Goal: Communication & Community: Participate in discussion

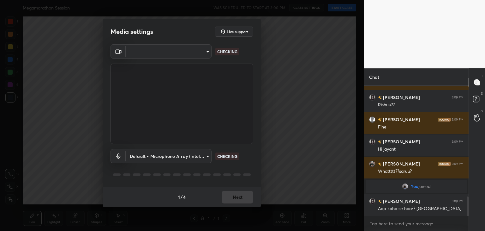
scroll to position [752, 0]
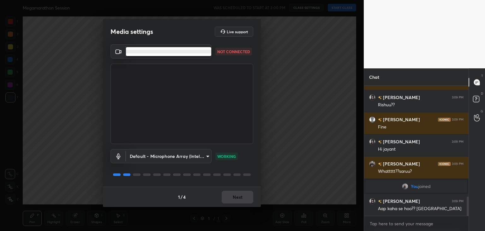
click at [191, 52] on body "1 2 3 4 5 6 7 C X Z C X Z E E Erase all H H Megamarathon Session WAS SCHEDULED …" at bounding box center [242, 115] width 485 height 231
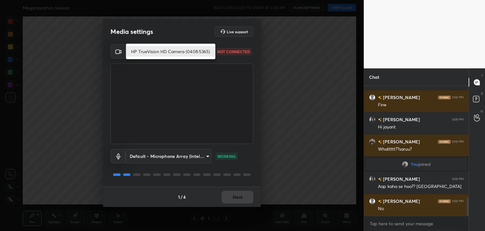
scroll to position [797, 0]
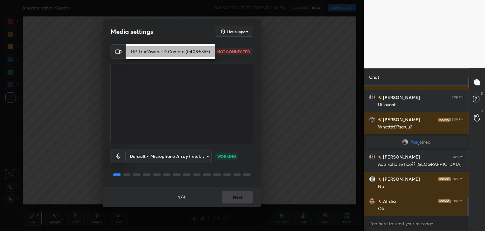
click at [195, 51] on li "HP TrueVision HD Camera (0408:5365)" at bounding box center [170, 51] width 89 height 10
type input "5c80a9e19d2e9e2fe24967a74ee7a2edf476ae3d53d3cf9234d22635c968b3c5"
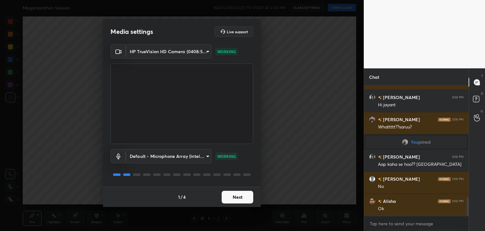
scroll to position [819, 0]
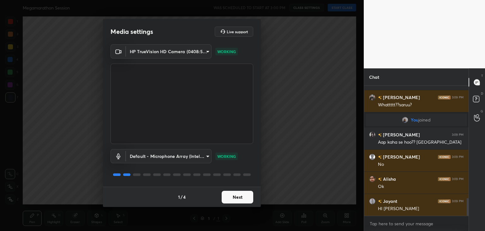
click at [236, 195] on button "Next" at bounding box center [238, 196] width 32 height 13
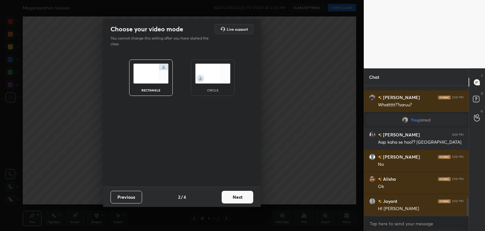
click at [219, 81] on img at bounding box center [212, 73] width 35 height 20
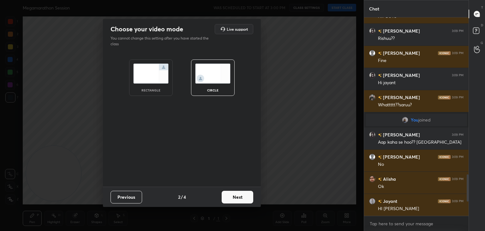
click at [228, 193] on button "Next" at bounding box center [238, 196] width 32 height 13
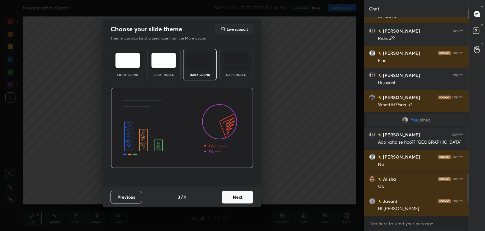
click at [226, 197] on button "Next" at bounding box center [238, 196] width 32 height 13
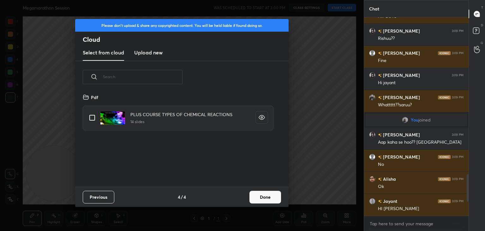
scroll to position [93, 203]
click at [269, 194] on button "Done" at bounding box center [266, 196] width 32 height 13
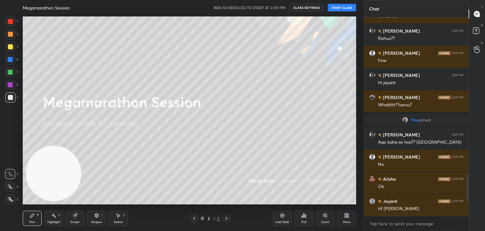
click at [348, 6] on button "START CLASS" at bounding box center [342, 8] width 28 height 8
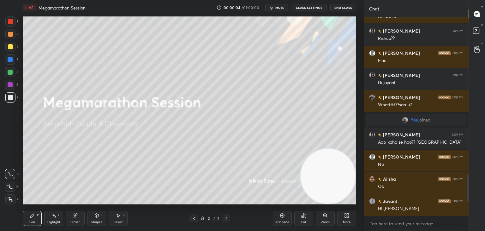
drag, startPoint x: 57, startPoint y: 164, endPoint x: 341, endPoint y: 181, distance: 284.8
click at [341, 181] on video at bounding box center [328, 175] width 55 height 55
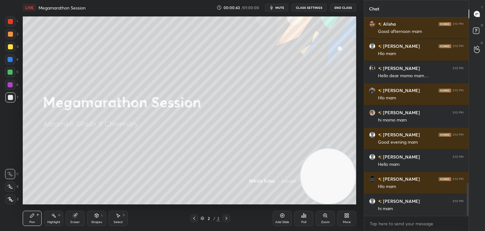
scroll to position [1021, 0]
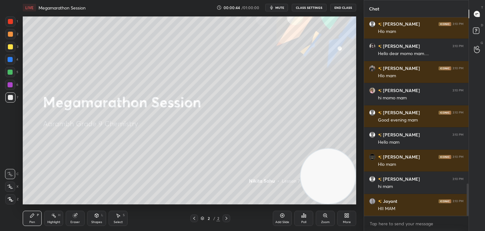
click at [346, 216] on icon at bounding box center [346, 215] width 5 height 5
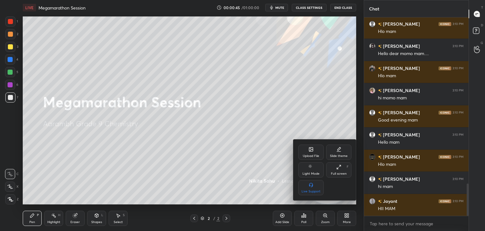
scroll to position [1043, 0]
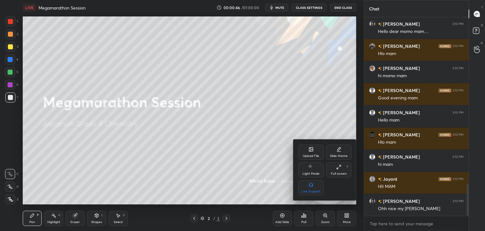
click at [310, 150] on icon at bounding box center [311, 150] width 3 height 2
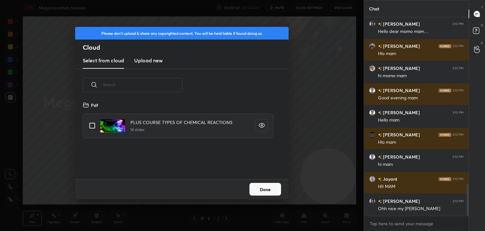
scroll to position [78, 203]
click at [151, 60] on h3 "Upload new" at bounding box center [148, 61] width 28 height 8
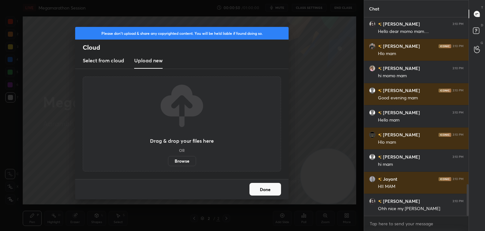
click at [177, 159] on label "Browse" at bounding box center [182, 161] width 28 height 10
click at [168, 159] on input "Browse" at bounding box center [168, 161] width 0 height 10
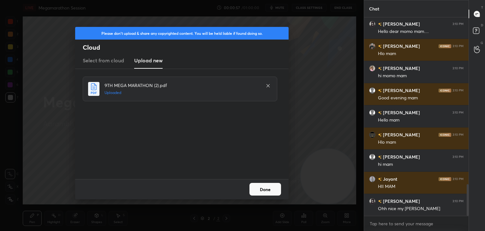
click at [262, 189] on button "Done" at bounding box center [266, 189] width 32 height 13
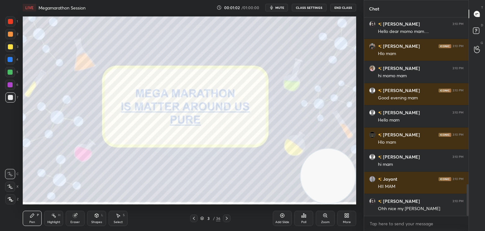
scroll to position [1059, 0]
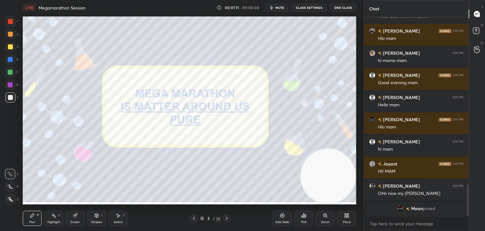
click at [9, 199] on icon at bounding box center [10, 199] width 5 height 4
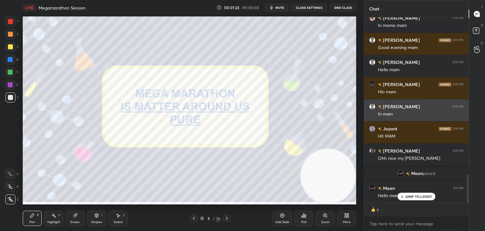
scroll to position [1016, 0]
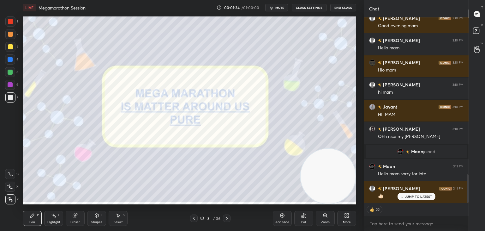
click at [411, 193] on div "JUMP TO LATEST" at bounding box center [416, 196] width 38 height 8
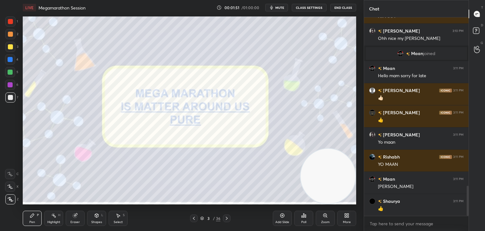
scroll to position [1141, 0]
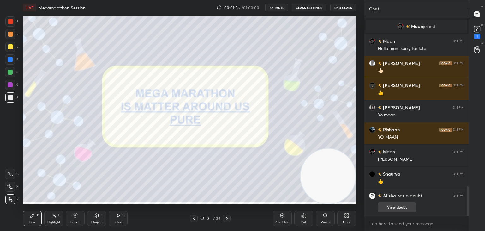
click at [394, 210] on button "View doubt" at bounding box center [397, 207] width 38 height 10
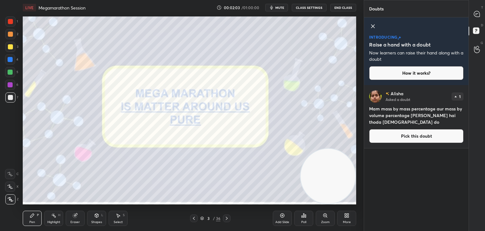
click at [373, 30] on icon at bounding box center [373, 26] width 8 height 8
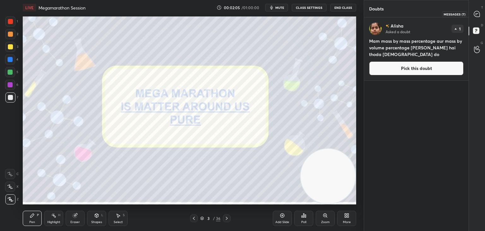
click at [479, 15] on icon at bounding box center [477, 14] width 6 height 6
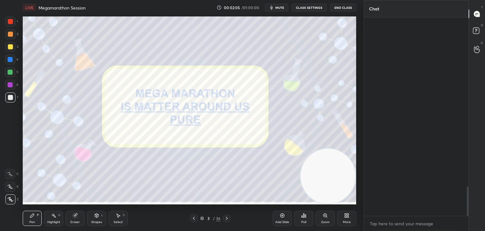
scroll to position [196, 103]
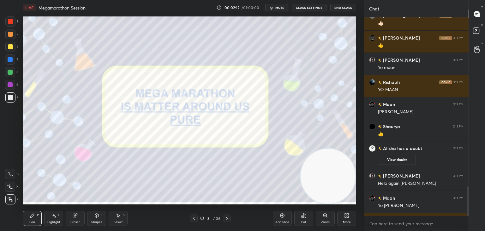
click at [227, 219] on icon at bounding box center [226, 217] width 5 height 5
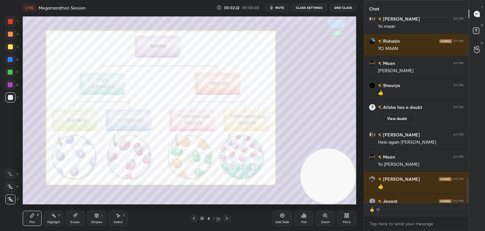
scroll to position [1330, 0]
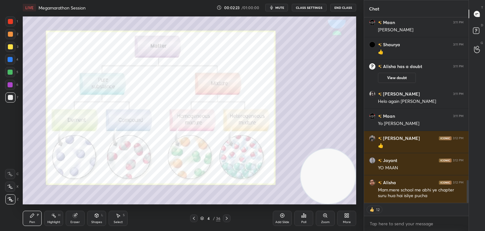
click at [10, 21] on div at bounding box center [10, 21] width 5 height 5
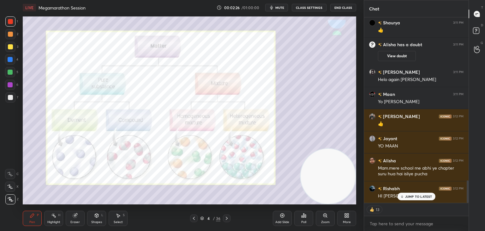
scroll to position [1380, 0]
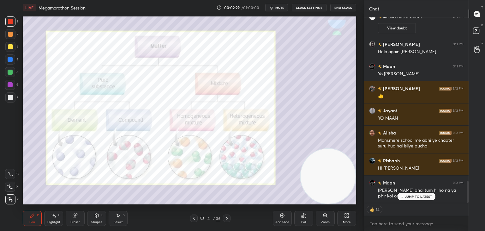
click at [411, 196] on p "JUMP TO LATEST" at bounding box center [418, 196] width 27 height 4
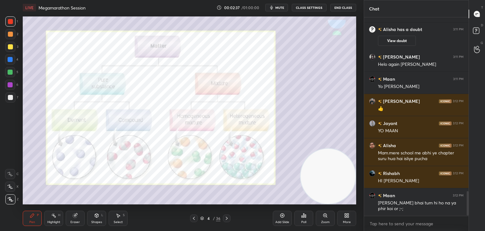
scroll to position [1367, 0]
click at [228, 219] on icon at bounding box center [226, 217] width 5 height 5
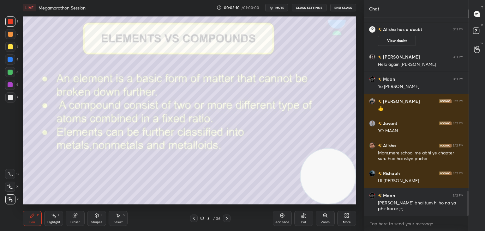
drag, startPoint x: 10, startPoint y: 99, endPoint x: 19, endPoint y: 95, distance: 9.9
click at [10, 99] on div at bounding box center [10, 97] width 5 height 5
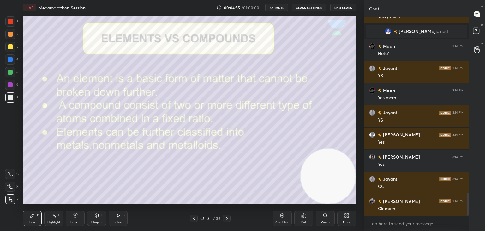
scroll to position [1538, 0]
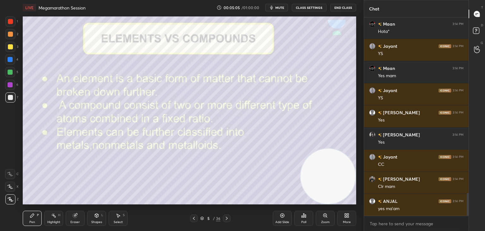
click at [226, 220] on div at bounding box center [227, 218] width 8 height 8
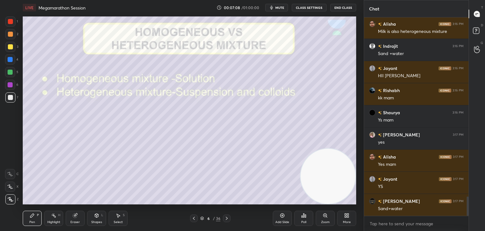
scroll to position [1845, 0]
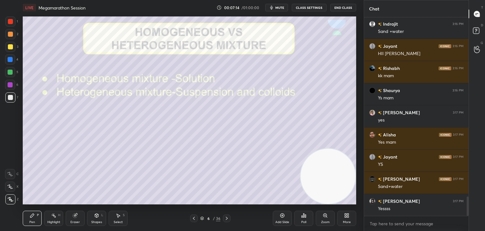
click at [225, 218] on icon at bounding box center [226, 217] width 5 height 5
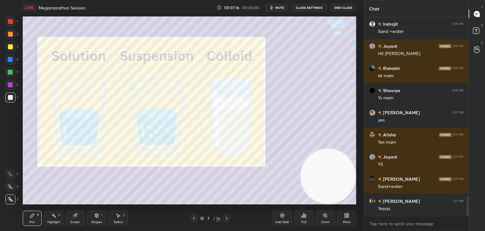
scroll to position [1867, 0]
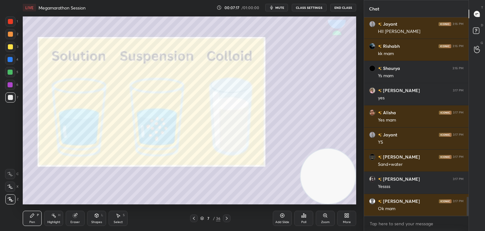
click at [11, 86] on div at bounding box center [10, 84] width 5 height 5
drag, startPoint x: 11, startPoint y: 47, endPoint x: 15, endPoint y: 46, distance: 4.2
click at [12, 47] on div at bounding box center [10, 46] width 5 height 5
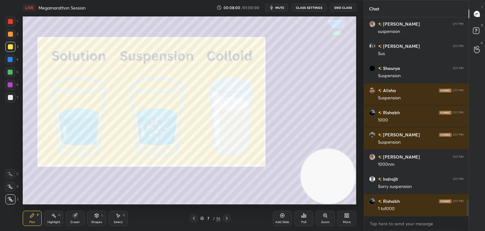
scroll to position [2177, 0]
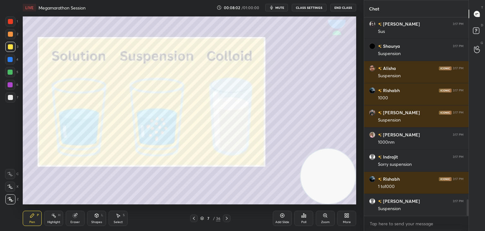
drag, startPoint x: 10, startPoint y: 21, endPoint x: 19, endPoint y: 24, distance: 9.4
click at [10, 21] on div at bounding box center [10, 21] width 5 height 5
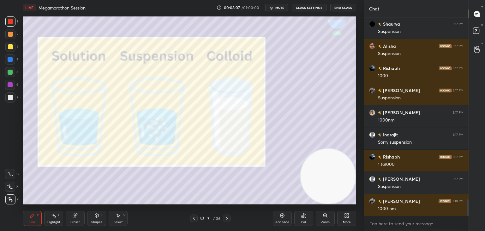
click at [9, 99] on div at bounding box center [10, 97] width 5 height 5
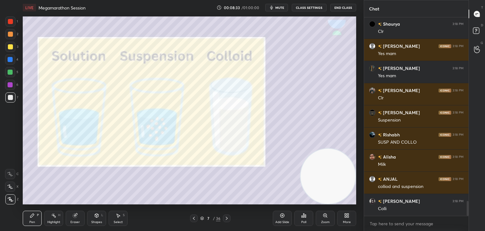
scroll to position [2464, 0]
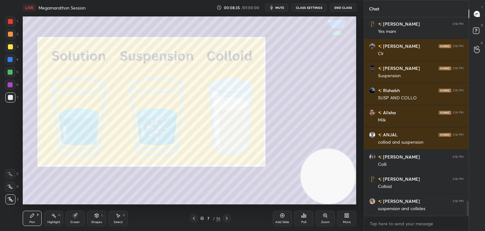
click at [227, 215] on icon at bounding box center [226, 217] width 5 height 5
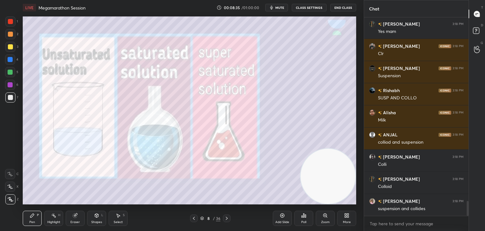
scroll to position [2486, 0]
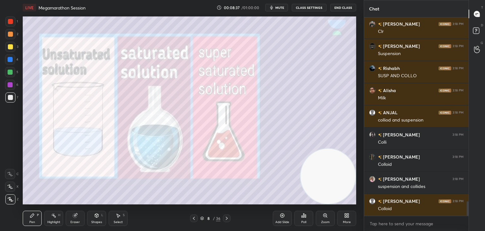
click at [194, 218] on icon at bounding box center [193, 217] width 5 height 5
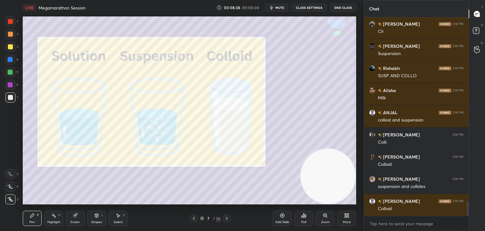
click at [280, 218] on div "Add Slide" at bounding box center [282, 217] width 19 height 15
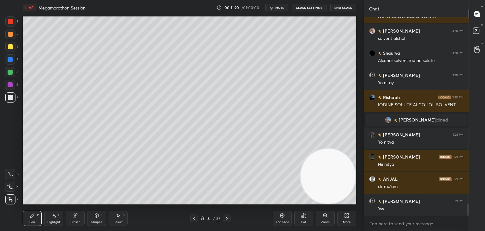
scroll to position [3042, 0]
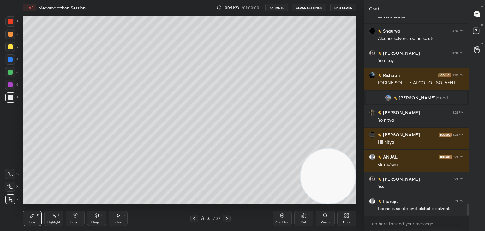
click at [226, 216] on icon at bounding box center [226, 217] width 5 height 5
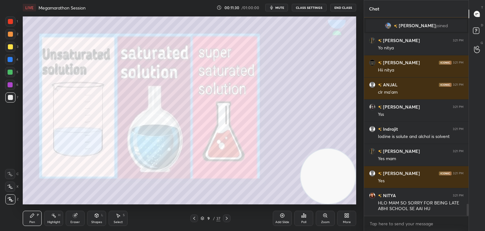
scroll to position [3142, 0]
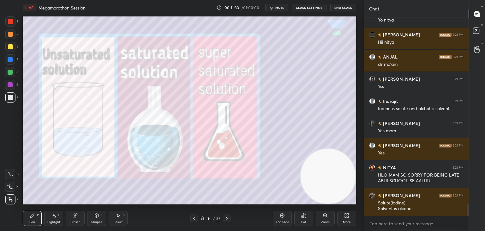
click at [10, 49] on div at bounding box center [10, 47] width 10 height 10
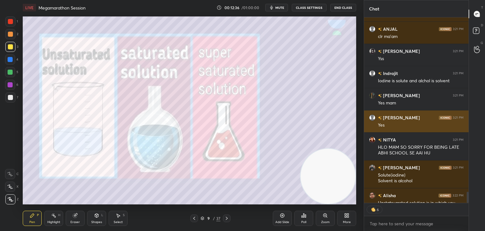
scroll to position [3182, 0]
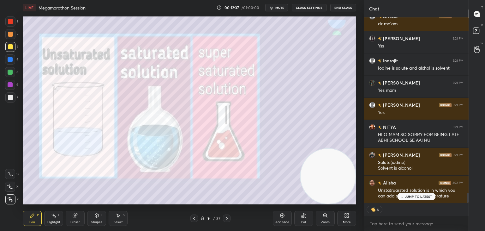
click at [415, 195] on p "JUMP TO LATEST" at bounding box center [418, 196] width 27 height 4
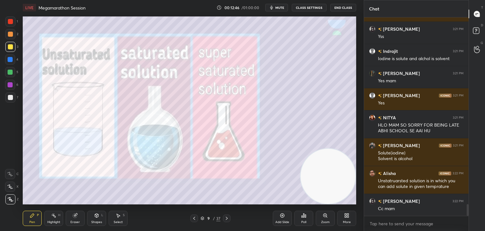
scroll to position [3214, 0]
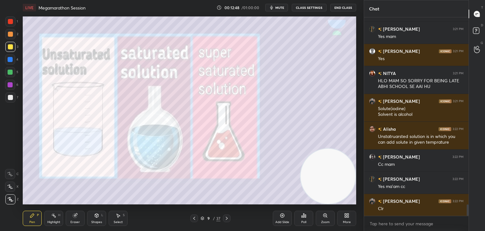
click at [277, 215] on div "Add Slide" at bounding box center [282, 217] width 19 height 15
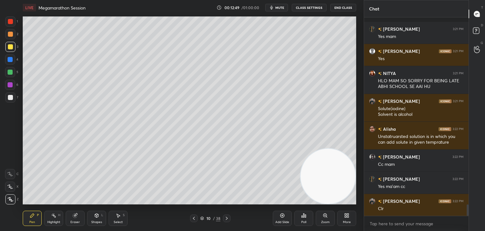
scroll to position [3273, 0]
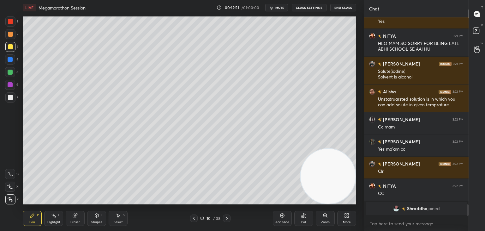
click at [11, 97] on div at bounding box center [10, 97] width 5 height 5
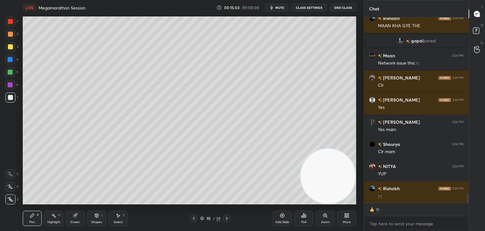
scroll to position [3675, 0]
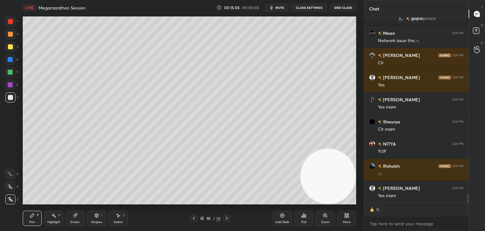
click at [227, 217] on icon at bounding box center [226, 217] width 5 height 5
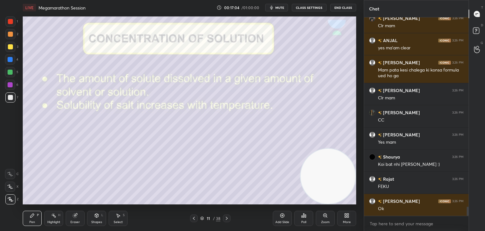
scroll to position [4151, 0]
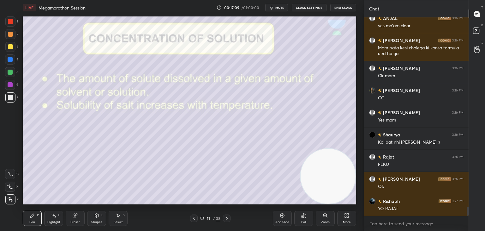
click at [229, 215] on icon at bounding box center [226, 217] width 5 height 5
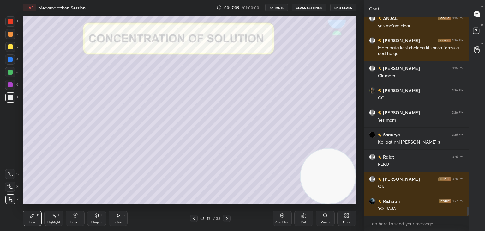
click at [229, 215] on icon at bounding box center [226, 217] width 5 height 5
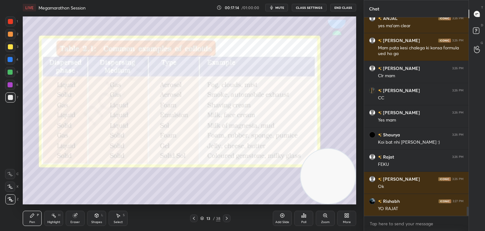
click at [11, 19] on div at bounding box center [10, 21] width 5 height 5
click at [11, 99] on div at bounding box center [10, 97] width 5 height 5
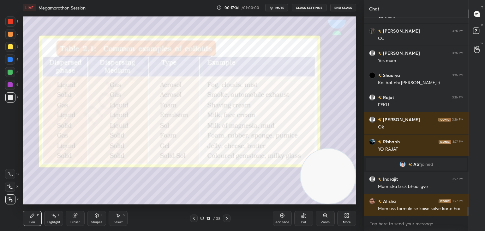
scroll to position [4121, 0]
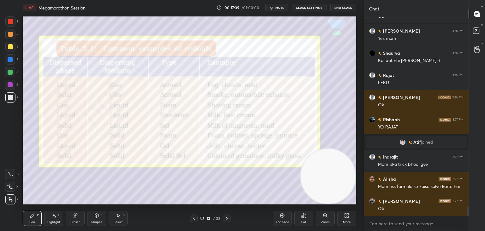
click at [226, 215] on icon at bounding box center [226, 217] width 5 height 5
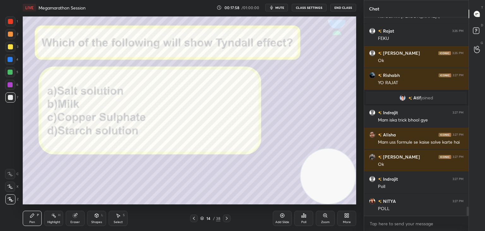
scroll to position [4187, 0]
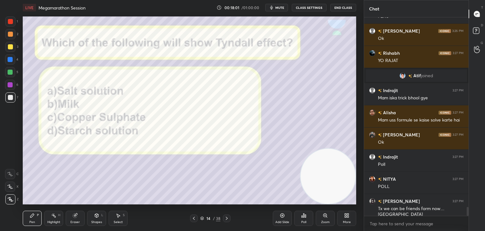
click at [305, 220] on div "Poll" at bounding box center [303, 221] width 5 height 3
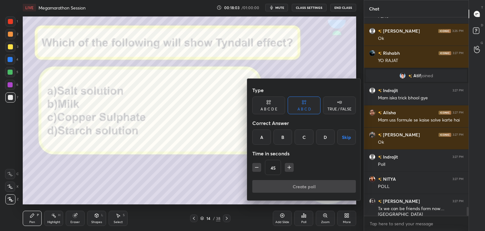
click at [265, 131] on div "A" at bounding box center [261, 136] width 19 height 15
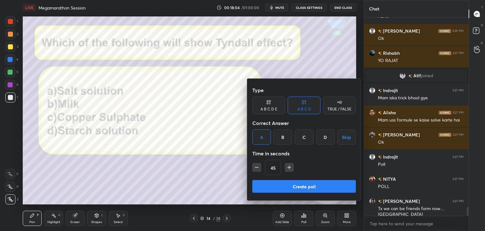
click at [281, 135] on div "B" at bounding box center [283, 136] width 19 height 15
click at [296, 188] on button "Create poll" at bounding box center [304, 186] width 104 height 13
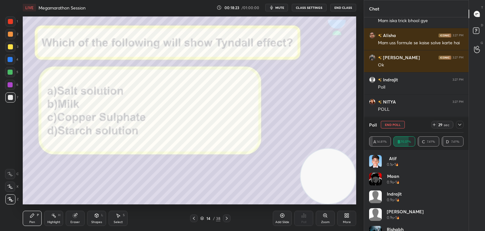
scroll to position [4286, 0]
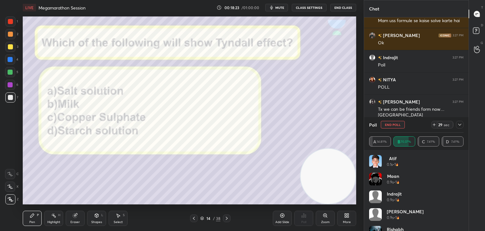
click at [12, 21] on div at bounding box center [10, 21] width 5 height 5
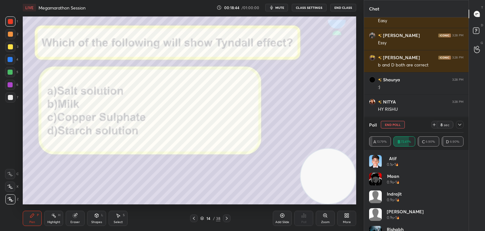
scroll to position [4463, 0]
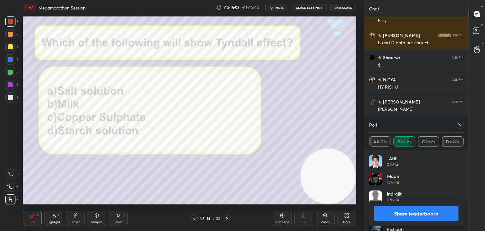
click at [397, 211] on button "Share leaderboard" at bounding box center [416, 212] width 84 height 15
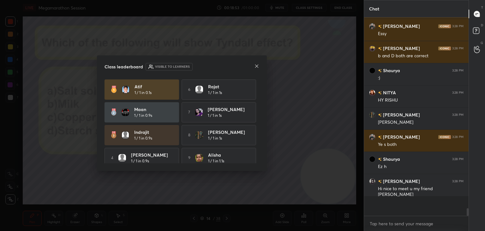
scroll to position [0, 0]
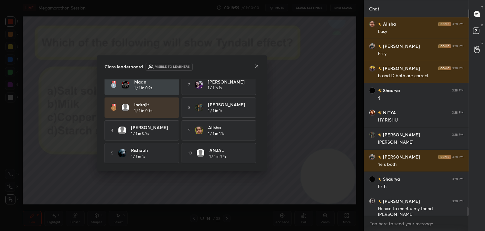
click at [255, 65] on icon at bounding box center [256, 65] width 5 height 5
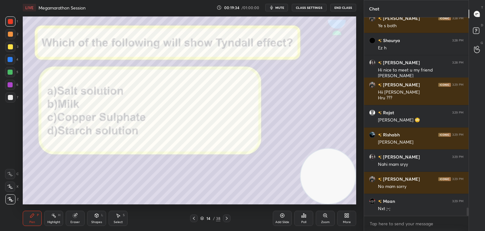
scroll to position [4591, 0]
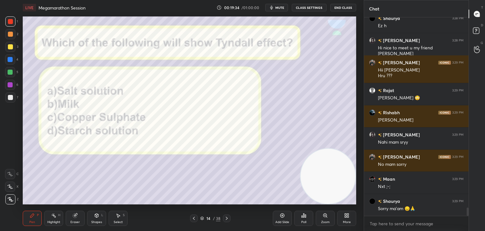
click at [226, 219] on icon at bounding box center [226, 217] width 5 height 5
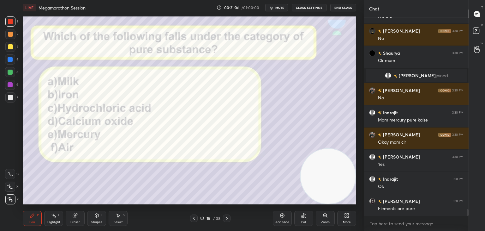
scroll to position [5757, 0]
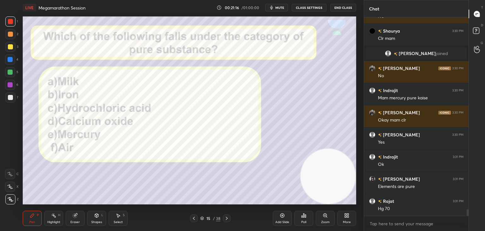
click at [225, 217] on icon at bounding box center [226, 217] width 5 height 5
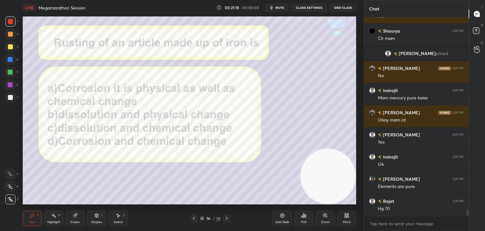
click at [311, 220] on div "Poll" at bounding box center [303, 217] width 19 height 15
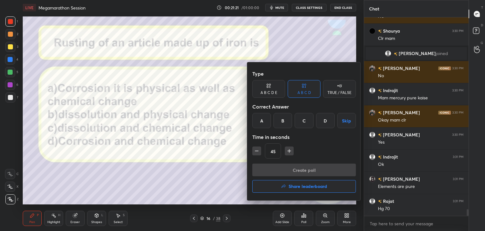
click at [319, 125] on div "D" at bounding box center [325, 120] width 19 height 15
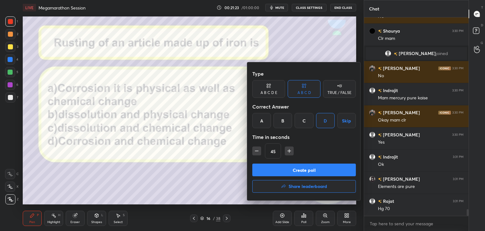
click at [275, 169] on button "Create poll" at bounding box center [304, 169] width 104 height 13
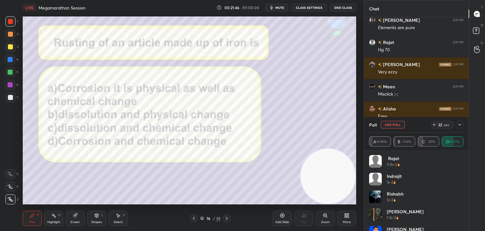
scroll to position [5862, 0]
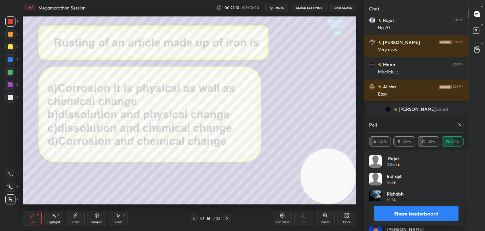
click at [384, 213] on button "Share leaderboard" at bounding box center [416, 212] width 84 height 15
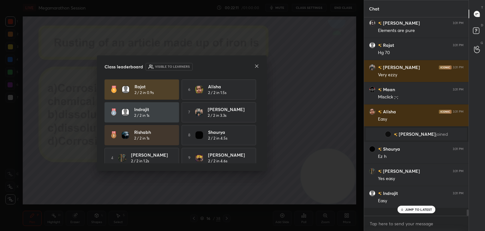
scroll to position [5831, 0]
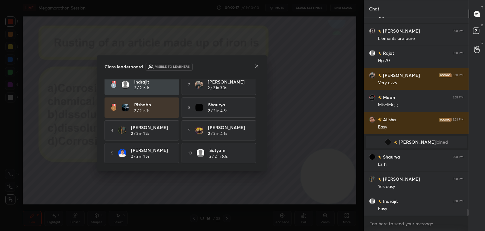
click at [258, 65] on icon at bounding box center [256, 65] width 5 height 5
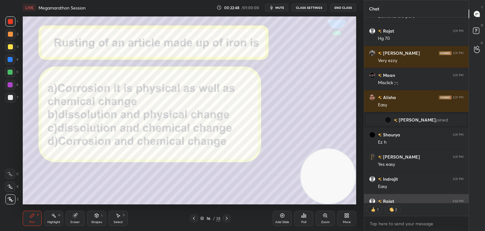
scroll to position [5864, 0]
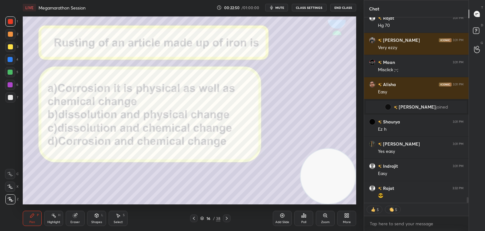
click at [226, 216] on icon at bounding box center [226, 217] width 5 height 5
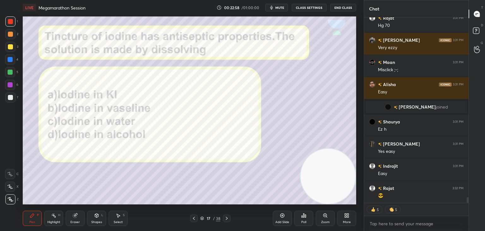
click at [302, 216] on icon at bounding box center [302, 216] width 1 height 2
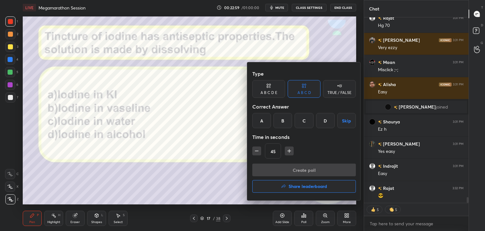
click at [326, 121] on div "D" at bounding box center [325, 120] width 19 height 15
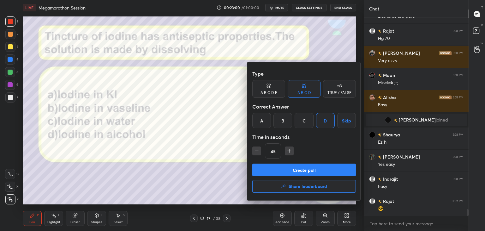
scroll to position [5851, 0]
click at [287, 166] on button "Create poll" at bounding box center [304, 169] width 104 height 13
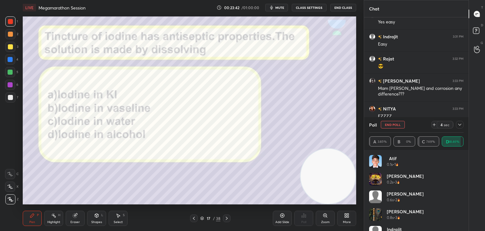
scroll to position [5965, 0]
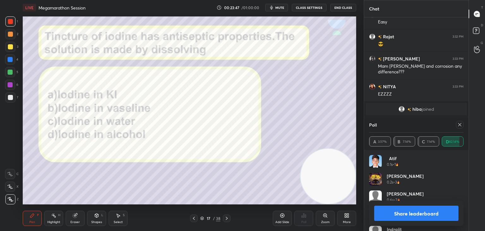
click at [408, 214] on button "Share leaderboard" at bounding box center [416, 212] width 84 height 15
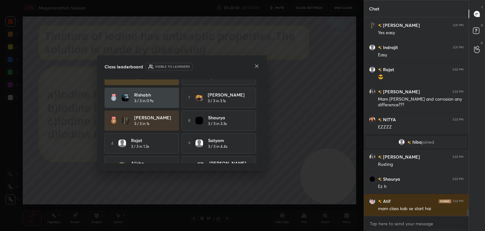
scroll to position [29, 0]
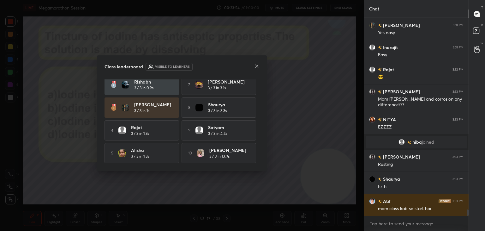
click at [256, 66] on icon at bounding box center [256, 65] width 3 height 3
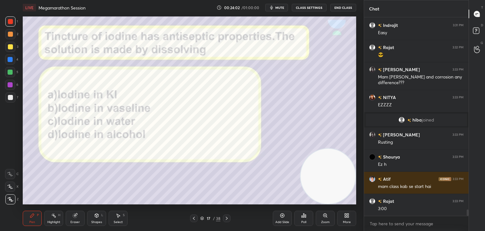
scroll to position [5977, 0]
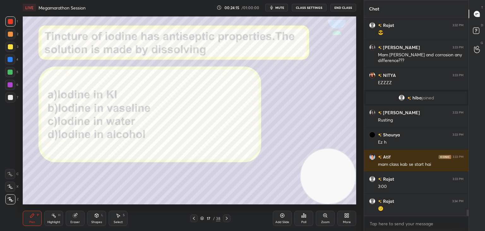
click at [227, 219] on icon at bounding box center [227, 217] width 2 height 3
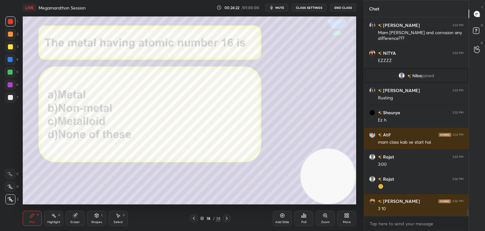
scroll to position [6027, 0]
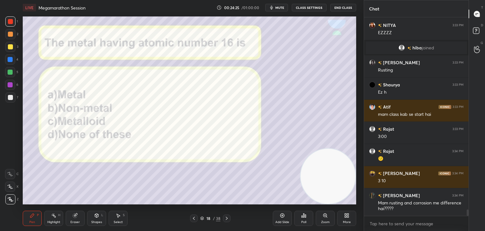
click at [306, 216] on icon at bounding box center [305, 215] width 1 height 3
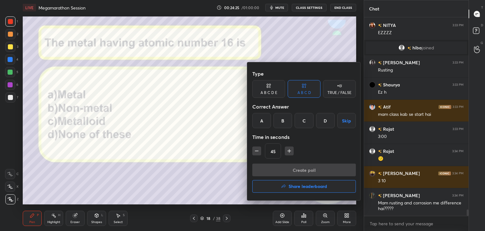
scroll to position [6049, 0]
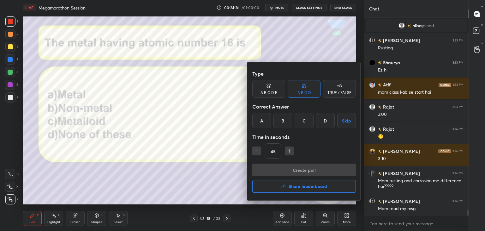
click at [280, 122] on div "B" at bounding box center [283, 120] width 19 height 15
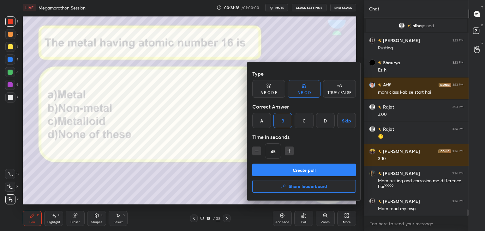
click at [263, 170] on button "Create poll" at bounding box center [304, 169] width 104 height 13
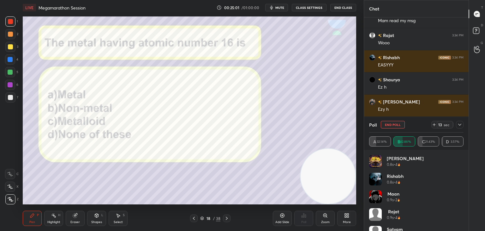
scroll to position [6258, 0]
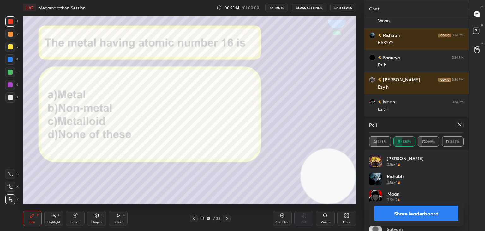
click at [393, 213] on button "Share leaderboard" at bounding box center [416, 212] width 84 height 15
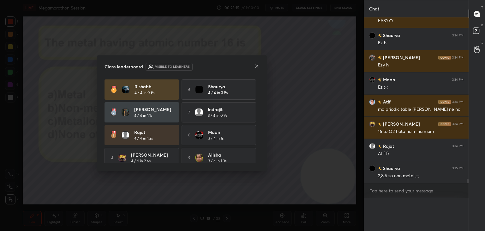
scroll to position [2, 2]
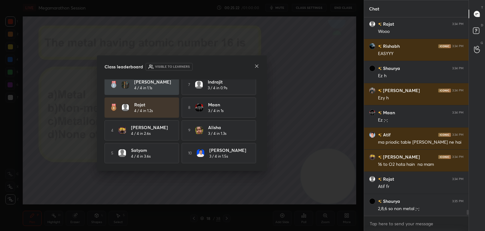
click at [256, 65] on icon at bounding box center [256, 65] width 3 height 3
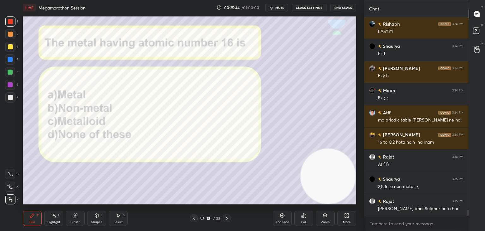
click at [226, 218] on icon at bounding box center [226, 217] width 5 height 5
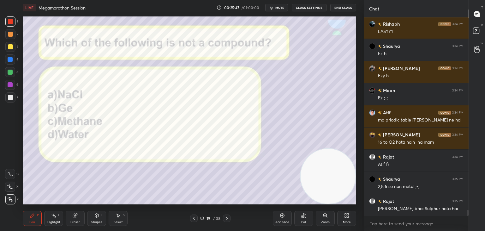
click at [303, 217] on icon at bounding box center [303, 215] width 5 height 5
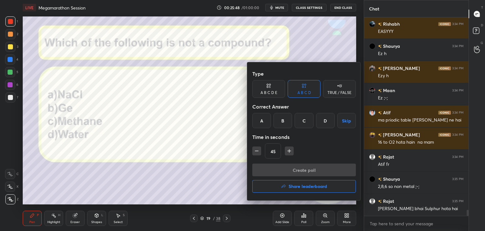
click at [282, 123] on div "B" at bounding box center [283, 120] width 19 height 15
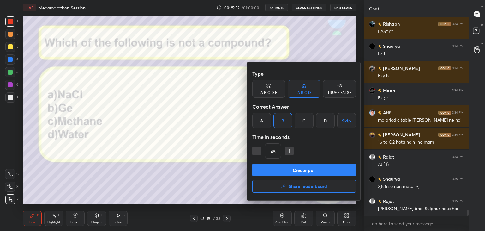
click at [268, 167] on button "Create poll" at bounding box center [304, 169] width 104 height 13
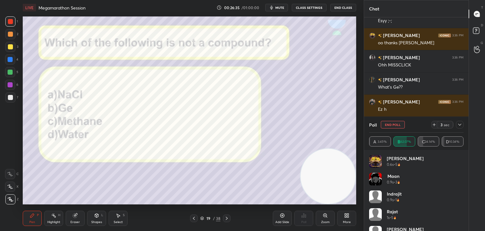
scroll to position [6502, 0]
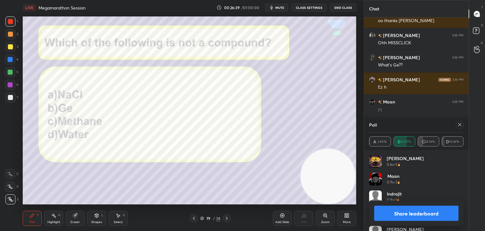
click at [421, 215] on button "Share leaderboard" at bounding box center [416, 212] width 84 height 15
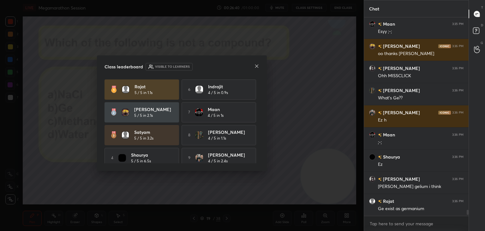
scroll to position [196, 103]
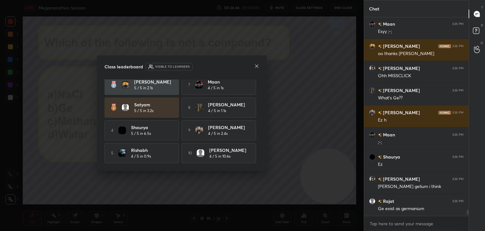
click at [256, 64] on icon at bounding box center [256, 65] width 5 height 5
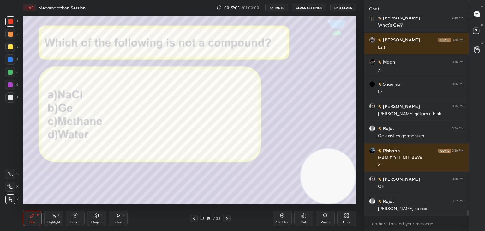
scroll to position [6564, 0]
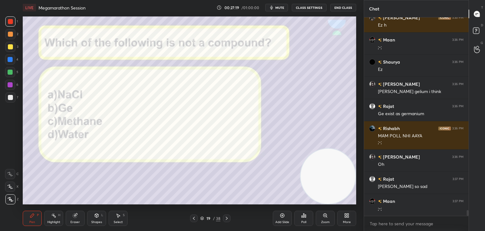
click at [227, 216] on icon at bounding box center [226, 217] width 5 height 5
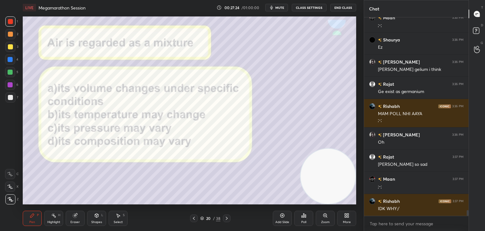
scroll to position [6608, 0]
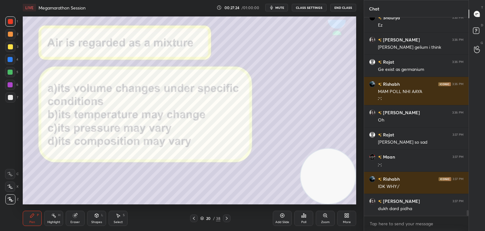
click at [304, 216] on icon at bounding box center [304, 215] width 1 height 4
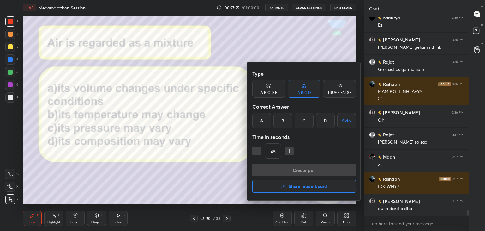
click at [328, 121] on div "D" at bounding box center [325, 120] width 19 height 15
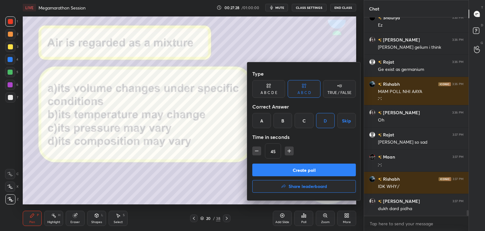
click at [289, 170] on button "Create poll" at bounding box center [304, 169] width 104 height 13
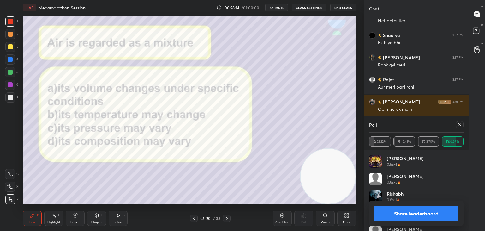
scroll to position [6884, 0]
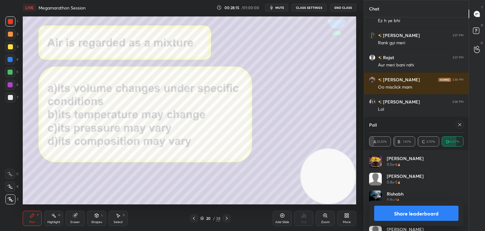
click at [391, 214] on button "Share leaderboard" at bounding box center [416, 212] width 84 height 15
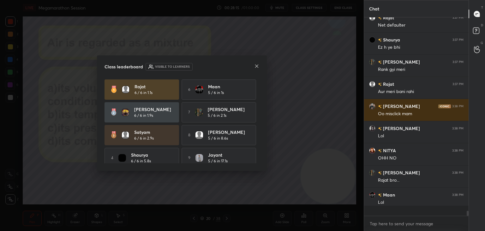
scroll to position [193, 103]
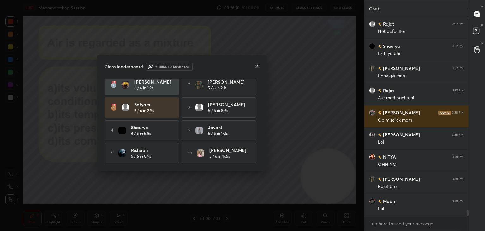
click at [257, 65] on icon at bounding box center [256, 65] width 3 height 3
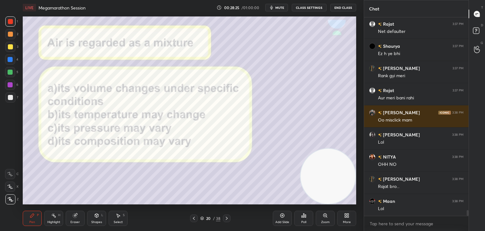
click at [9, 97] on div at bounding box center [10, 97] width 5 height 5
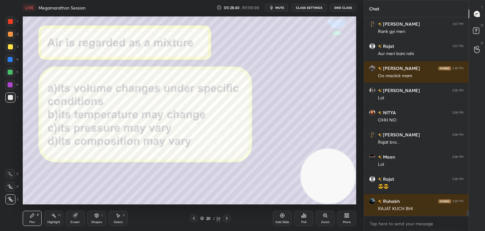
scroll to position [6901, 0]
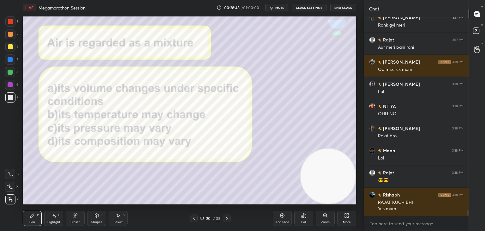
click at [225, 219] on icon at bounding box center [226, 217] width 5 height 5
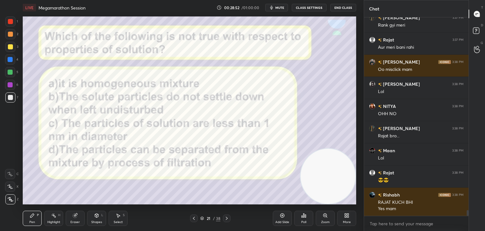
click at [304, 220] on div "Poll" at bounding box center [303, 221] width 5 height 3
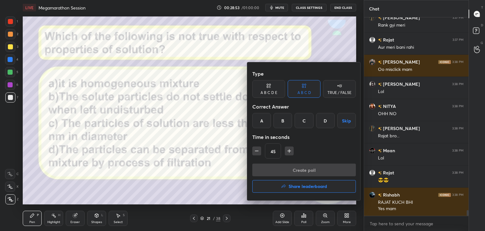
click at [325, 120] on div "D" at bounding box center [325, 120] width 19 height 15
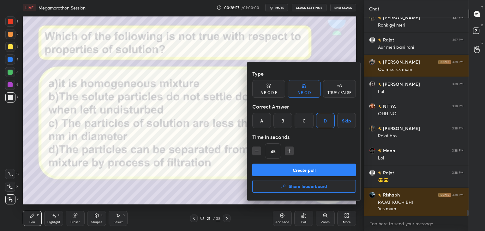
click at [281, 168] on button "Create poll" at bounding box center [304, 169] width 104 height 13
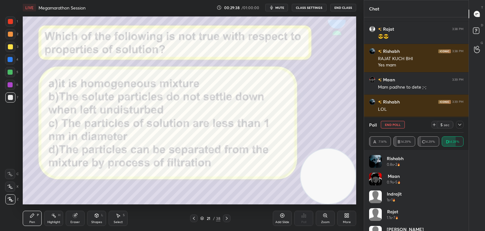
scroll to position [7073, 0]
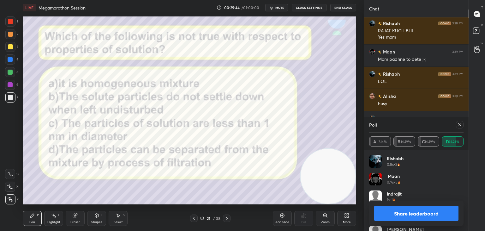
click at [398, 210] on button "Share leaderboard" at bounding box center [416, 212] width 84 height 15
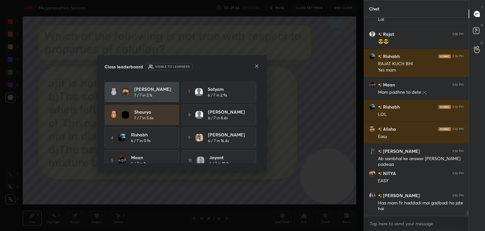
scroll to position [29, 0]
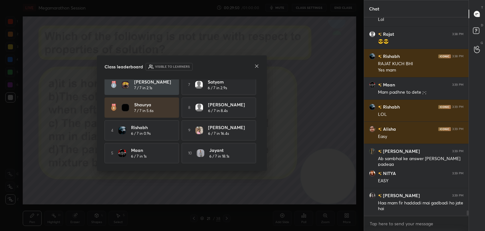
click at [256, 66] on icon at bounding box center [256, 65] width 3 height 3
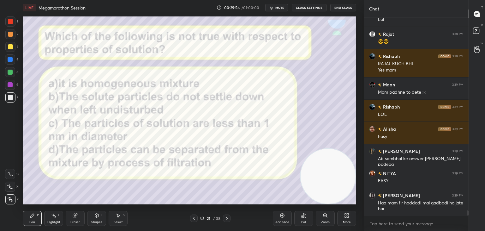
click at [9, 22] on div at bounding box center [10, 21] width 5 height 5
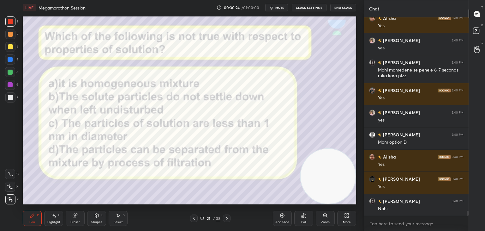
scroll to position [7488, 0]
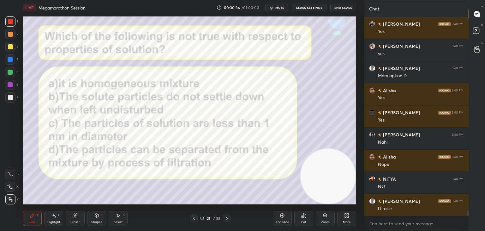
click at [227, 217] on icon at bounding box center [226, 217] width 5 height 5
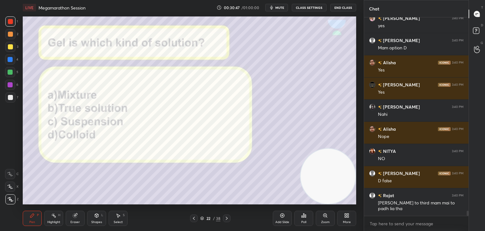
click at [299, 215] on div "Poll" at bounding box center [303, 217] width 19 height 15
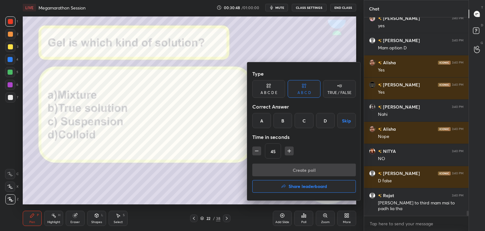
click at [322, 118] on div "D" at bounding box center [325, 120] width 19 height 15
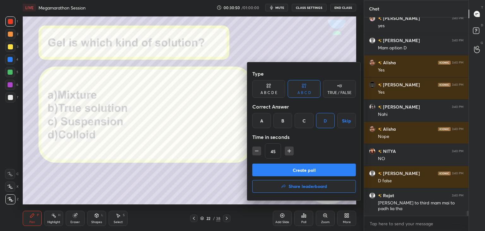
click at [281, 168] on button "Create poll" at bounding box center [304, 169] width 104 height 13
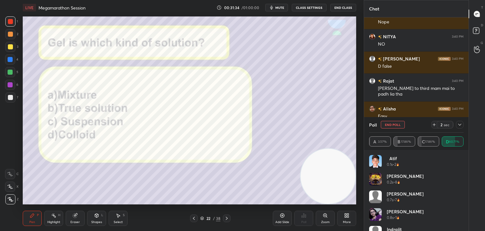
scroll to position [7201, 0]
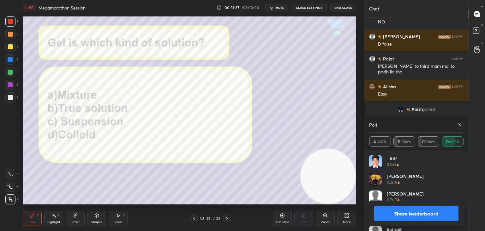
click at [405, 214] on button "Share leaderboard" at bounding box center [416, 212] width 84 height 15
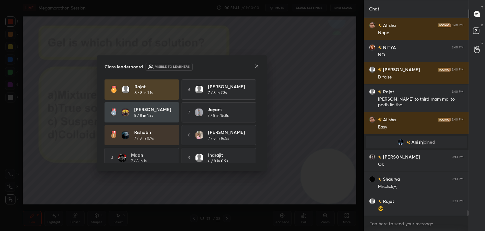
scroll to position [29, 0]
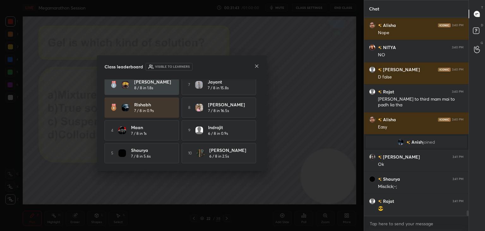
click at [256, 66] on icon at bounding box center [256, 65] width 5 height 5
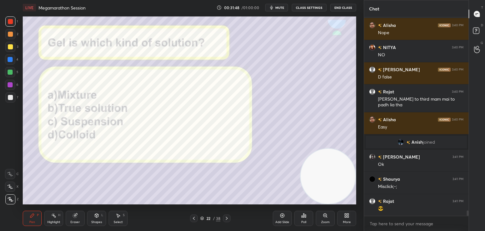
click at [226, 217] on icon at bounding box center [226, 217] width 5 height 5
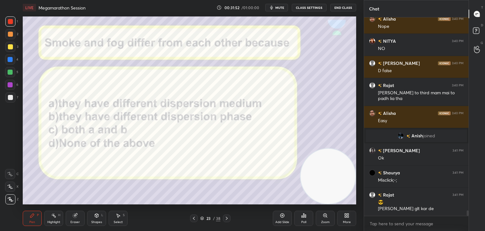
scroll to position [7190, 0]
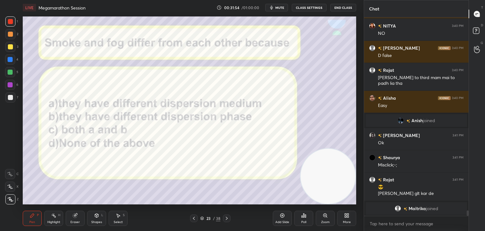
click at [305, 218] on div "Poll" at bounding box center [303, 217] width 19 height 15
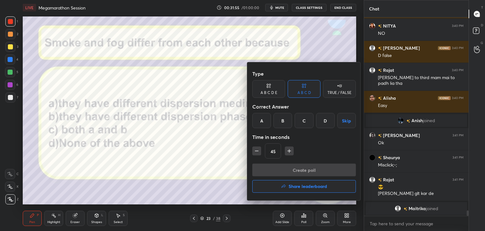
click at [281, 121] on div "B" at bounding box center [283, 120] width 19 height 15
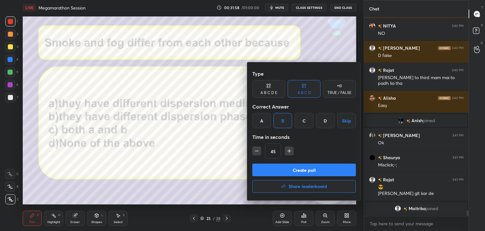
click at [272, 170] on button "Create poll" at bounding box center [304, 169] width 104 height 13
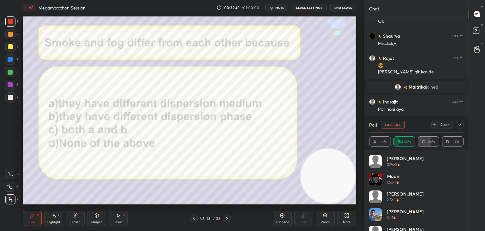
scroll to position [7308, 0]
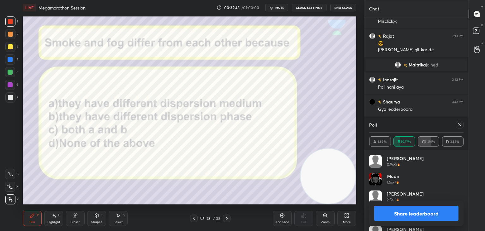
click at [395, 212] on button "Share leaderboard" at bounding box center [416, 212] width 84 height 15
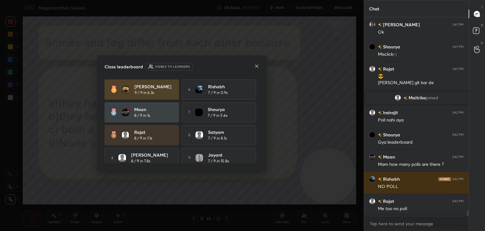
scroll to position [2, 2]
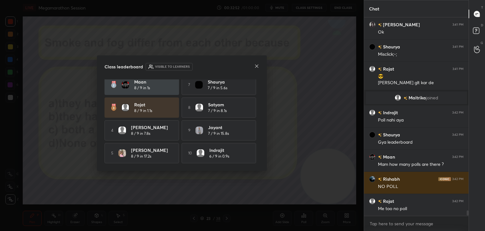
click at [256, 64] on icon at bounding box center [256, 65] width 5 height 5
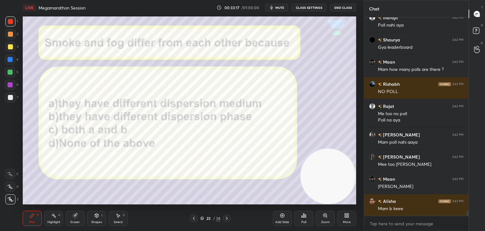
scroll to position [7397, 0]
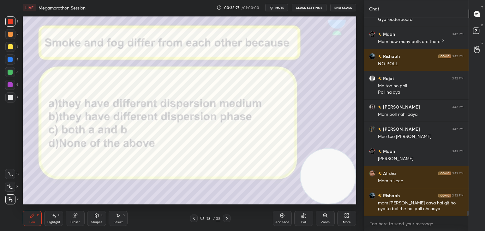
click at [224, 214] on div at bounding box center [227, 218] width 8 height 8
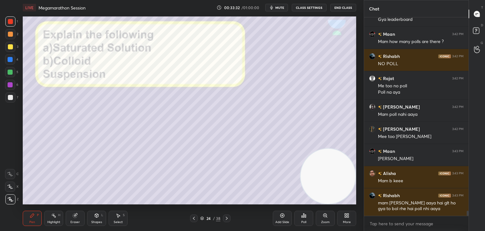
click at [227, 217] on icon at bounding box center [226, 217] width 5 height 5
click at [11, 95] on div at bounding box center [10, 97] width 5 height 5
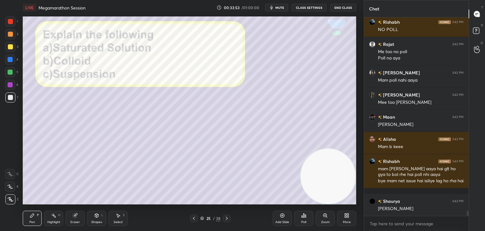
scroll to position [7454, 0]
click at [195, 217] on icon at bounding box center [193, 217] width 5 height 5
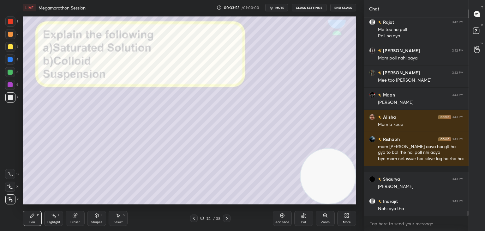
click at [195, 217] on icon at bounding box center [193, 217] width 5 height 5
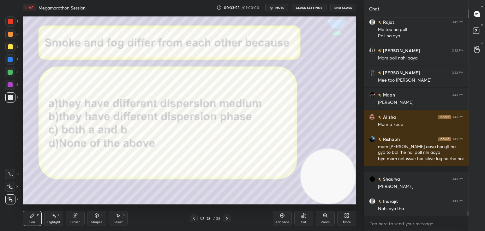
click at [195, 217] on icon at bounding box center [193, 217] width 5 height 5
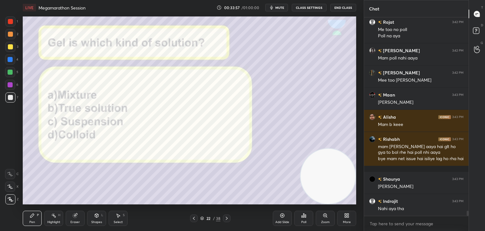
click at [230, 218] on div at bounding box center [227, 218] width 8 height 8
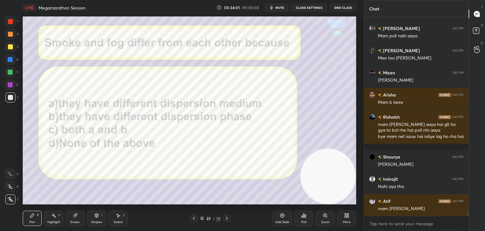
scroll to position [7498, 0]
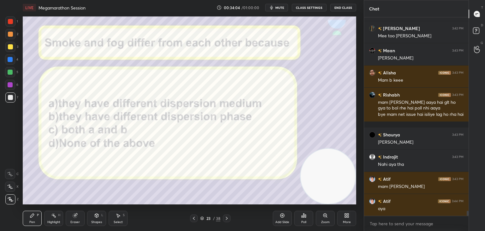
click at [230, 218] on div at bounding box center [227, 218] width 8 height 8
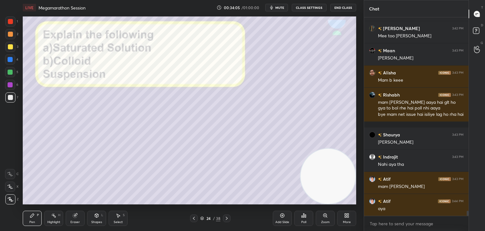
click at [230, 218] on div at bounding box center [227, 218] width 8 height 8
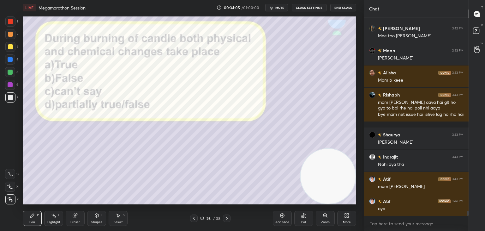
click at [230, 218] on div at bounding box center [227, 218] width 8 height 8
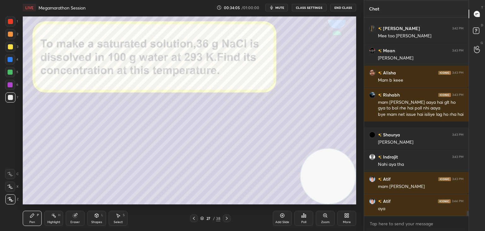
click at [230, 218] on div at bounding box center [227, 218] width 8 height 8
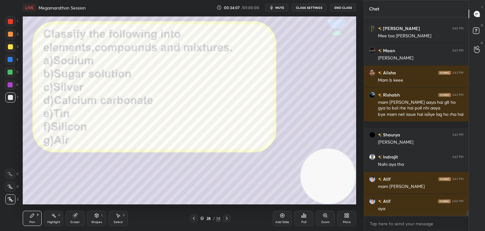
scroll to position [7520, 0]
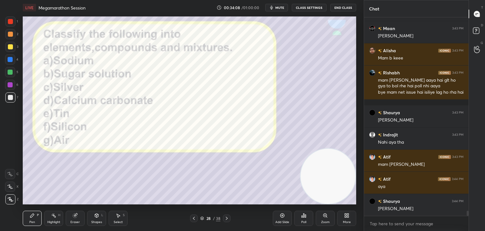
click at [195, 218] on icon at bounding box center [193, 217] width 5 height 5
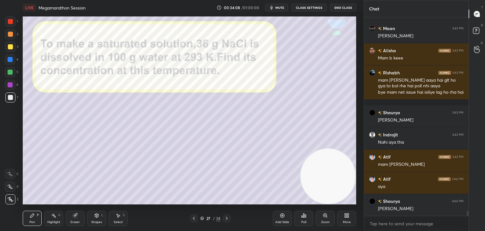
scroll to position [7542, 0]
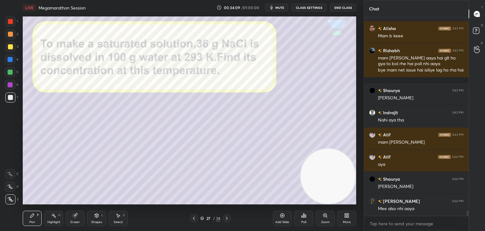
click at [195, 218] on icon at bounding box center [193, 217] width 5 height 5
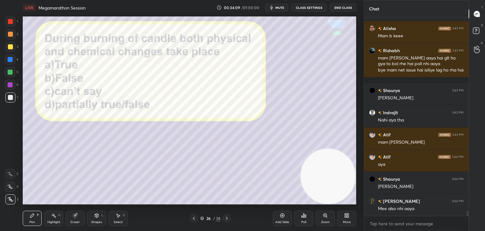
click at [195, 218] on icon at bounding box center [193, 217] width 5 height 5
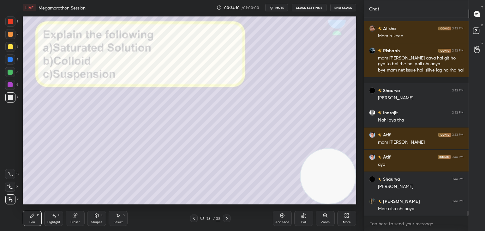
click at [195, 218] on icon at bounding box center [193, 217] width 5 height 5
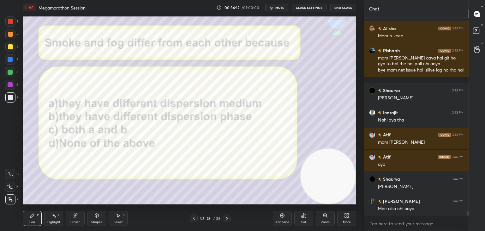
scroll to position [7564, 0]
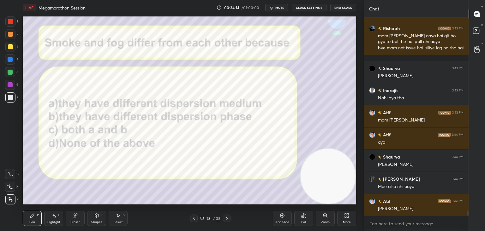
click at [303, 217] on icon at bounding box center [303, 215] width 5 height 5
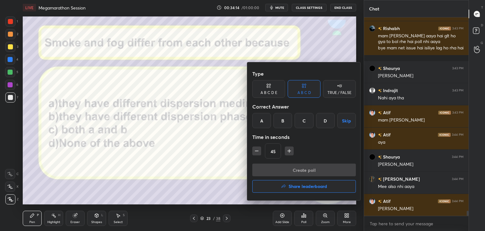
scroll to position [7586, 0]
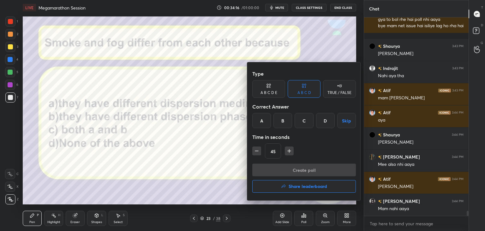
click at [281, 117] on div "B" at bounding box center [283, 120] width 19 height 15
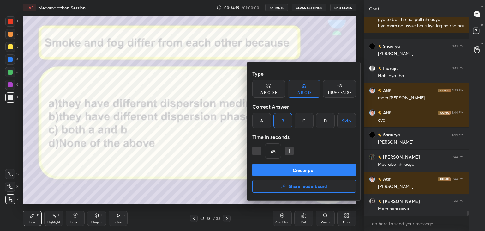
scroll to position [7601, 0]
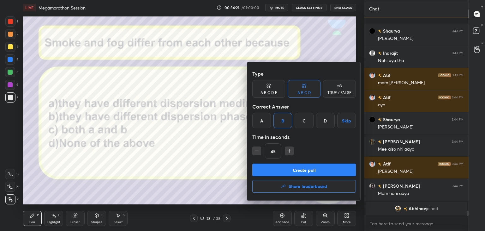
click at [266, 170] on button "Create poll" at bounding box center [304, 169] width 104 height 13
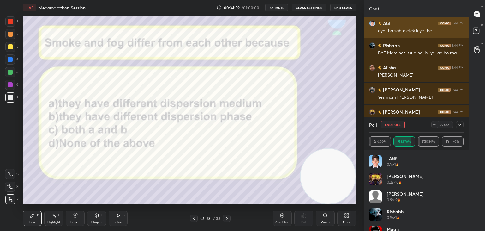
scroll to position [7737, 0]
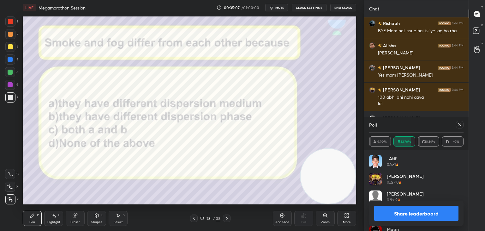
click at [390, 215] on button "Share leaderboard" at bounding box center [416, 212] width 84 height 15
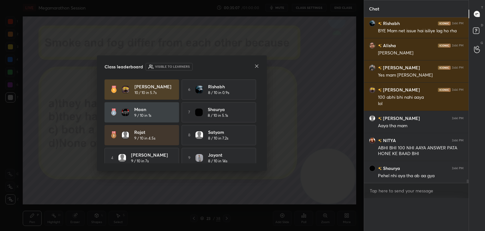
scroll to position [0, 2]
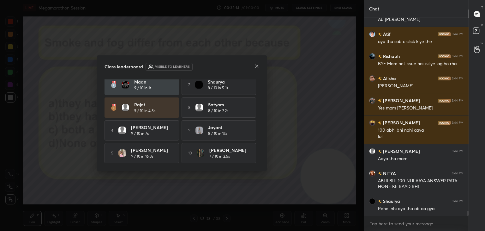
click at [255, 66] on icon at bounding box center [256, 65] width 5 height 5
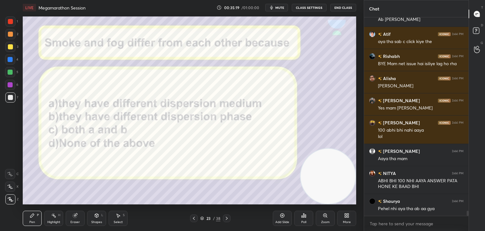
click at [11, 20] on div at bounding box center [10, 21] width 5 height 5
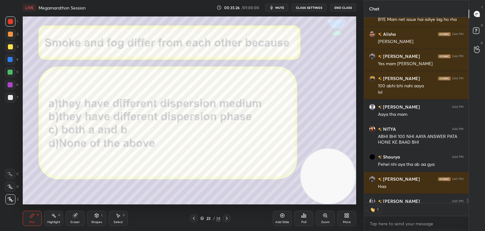
scroll to position [183, 103]
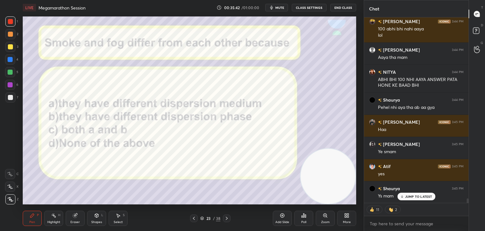
click at [226, 218] on icon at bounding box center [226, 217] width 5 height 5
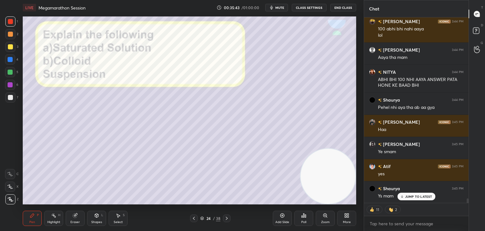
scroll to position [7833, 0]
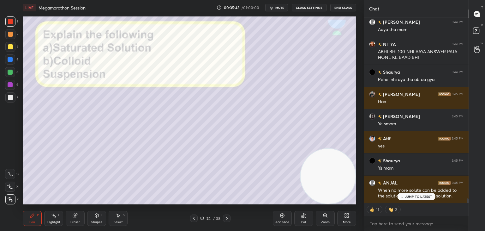
click at [226, 218] on icon at bounding box center [226, 217] width 5 height 5
click at [410, 197] on p "JUMP TO LATEST" at bounding box center [418, 196] width 27 height 4
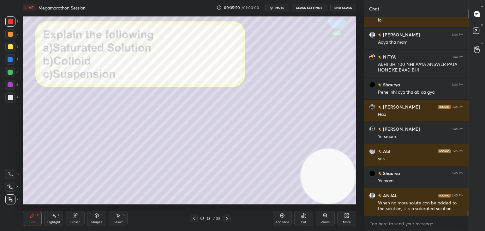
click at [10, 97] on div at bounding box center [10, 97] width 5 height 5
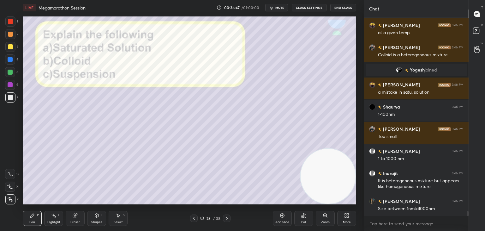
scroll to position [8018, 0]
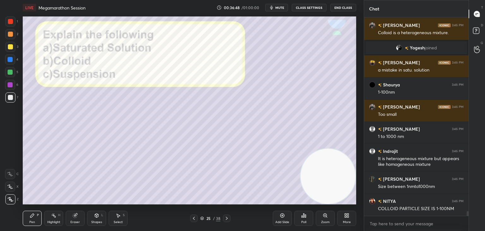
drag, startPoint x: 11, startPoint y: 20, endPoint x: 15, endPoint y: 23, distance: 4.6
click at [11, 20] on div at bounding box center [10, 21] width 5 height 5
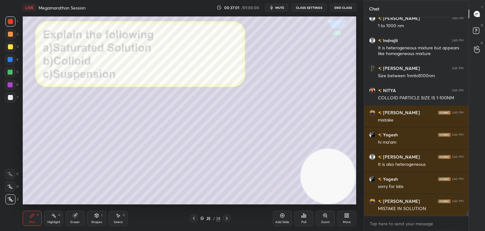
scroll to position [8151, 0]
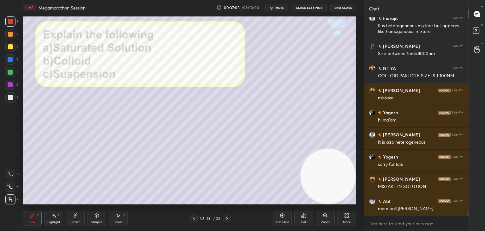
click at [226, 216] on icon at bounding box center [227, 217] width 2 height 3
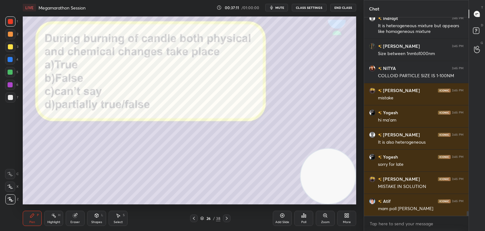
click at [298, 214] on div "Poll" at bounding box center [303, 217] width 19 height 15
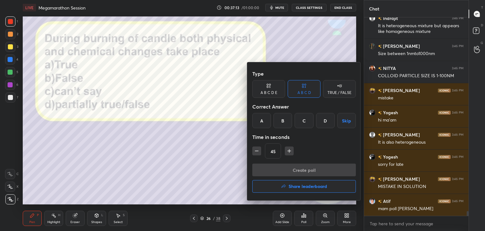
click at [262, 120] on div "A" at bounding box center [261, 120] width 19 height 15
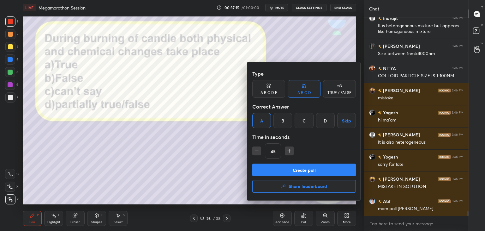
click at [262, 168] on button "Create poll" at bounding box center [304, 169] width 104 height 13
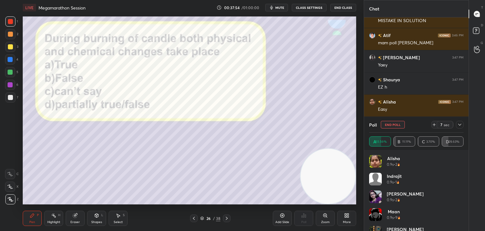
scroll to position [8344, 0]
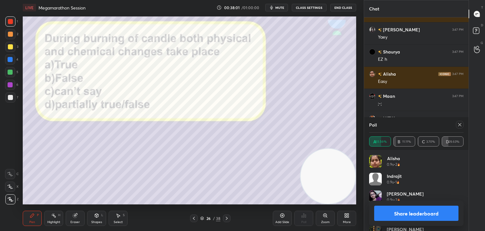
click at [383, 213] on button "Share leaderboard" at bounding box center [416, 212] width 84 height 15
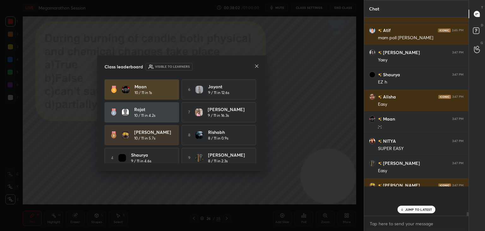
scroll to position [210, 103]
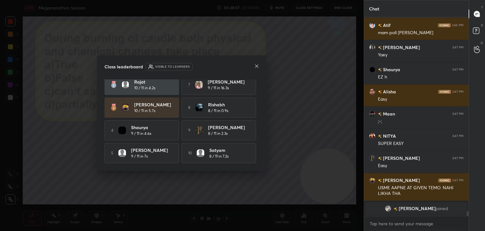
click at [256, 65] on icon at bounding box center [256, 65] width 5 height 5
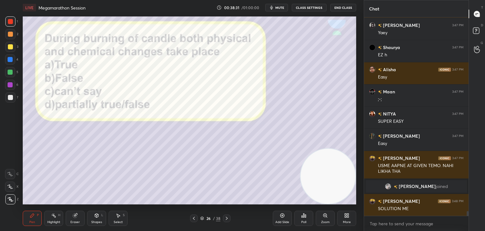
scroll to position [8204, 0]
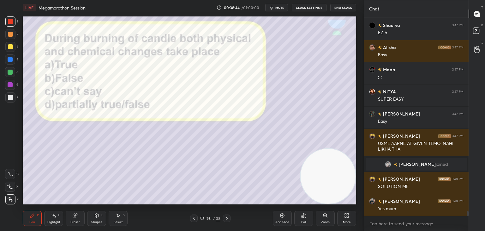
click at [195, 218] on icon at bounding box center [193, 217] width 5 height 5
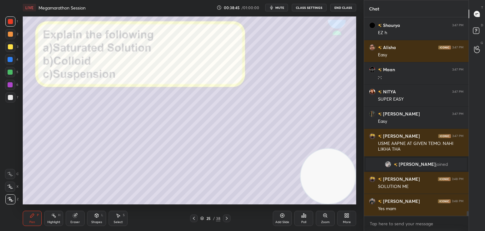
scroll to position [8226, 0]
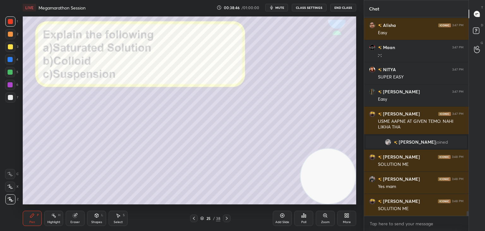
click at [228, 219] on icon at bounding box center [226, 217] width 5 height 5
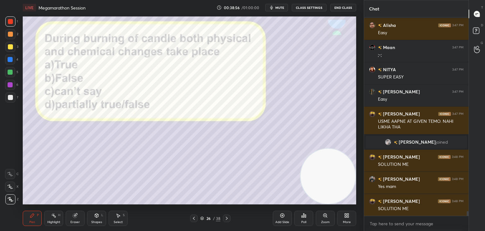
click at [227, 218] on icon at bounding box center [227, 217] width 2 height 3
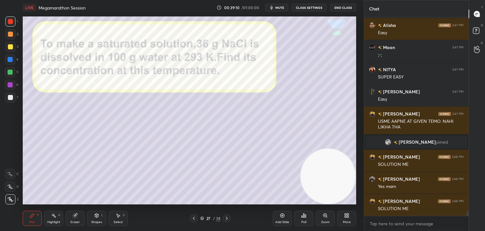
drag, startPoint x: 11, startPoint y: 46, endPoint x: 14, endPoint y: 49, distance: 4.5
click at [10, 47] on div at bounding box center [10, 46] width 5 height 5
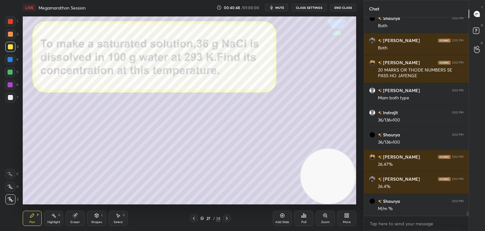
scroll to position [8652, 0]
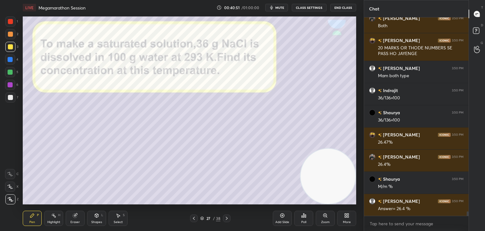
click at [228, 217] on icon at bounding box center [226, 217] width 5 height 5
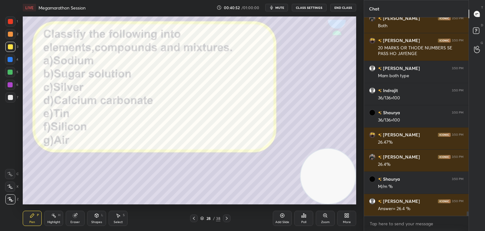
click at [228, 217] on icon at bounding box center [226, 217] width 5 height 5
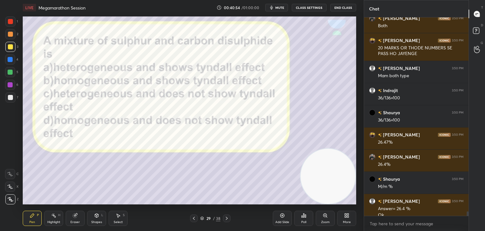
scroll to position [8658, 0]
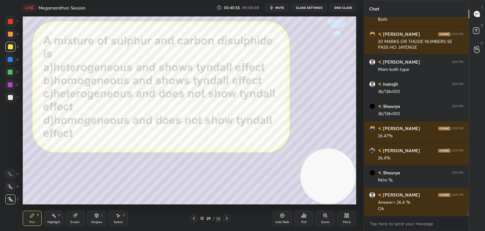
click at [226, 216] on icon at bounding box center [226, 217] width 5 height 5
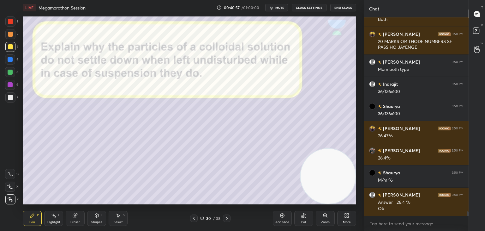
click at [196, 216] on icon at bounding box center [193, 217] width 5 height 5
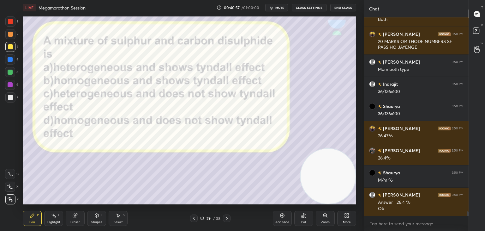
click at [196, 216] on icon at bounding box center [193, 217] width 5 height 5
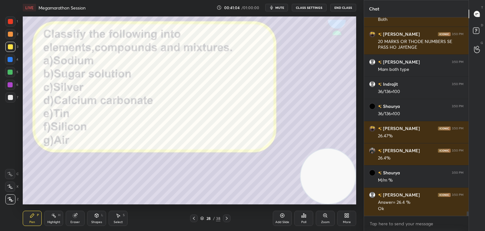
drag, startPoint x: 9, startPoint y: 19, endPoint x: 20, endPoint y: 22, distance: 10.7
click at [9, 20] on div at bounding box center [10, 21] width 5 height 5
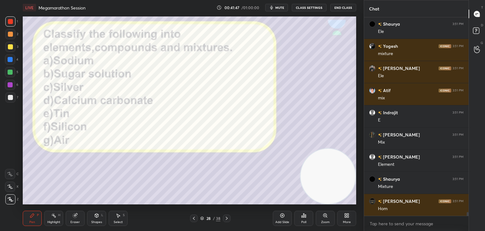
scroll to position [9792, 0]
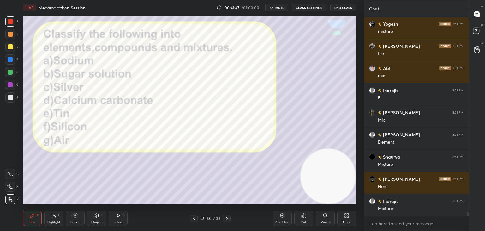
click at [225, 218] on icon at bounding box center [226, 217] width 5 height 5
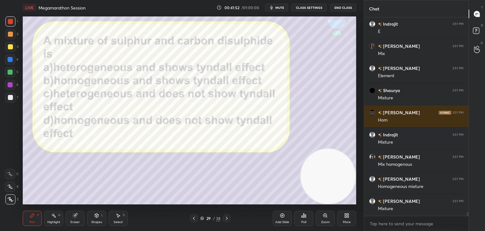
scroll to position [9880, 0]
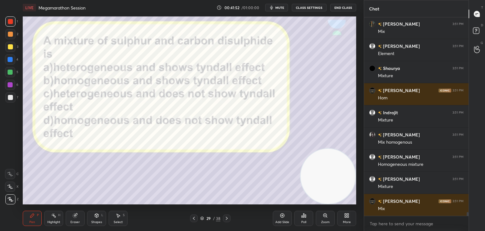
click at [299, 215] on div "Poll" at bounding box center [303, 217] width 19 height 15
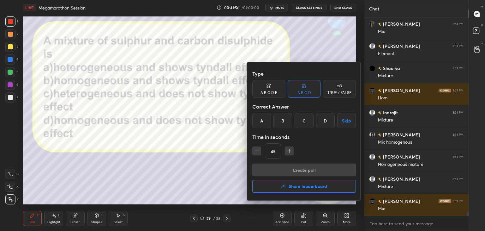
click at [260, 121] on div "A" at bounding box center [261, 120] width 19 height 15
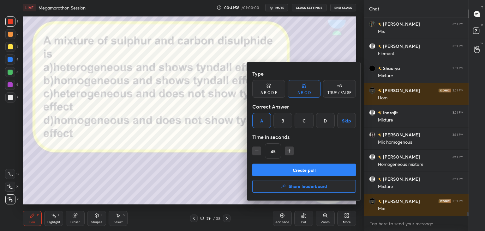
click at [263, 162] on div "Type A B C D E A B C D TRUE / FALSE Correct Answer A B C D Skip Time in seconds…" at bounding box center [304, 115] width 104 height 96
click at [263, 167] on button "Create poll" at bounding box center [304, 169] width 104 height 13
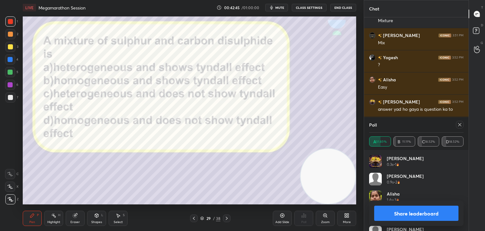
scroll to position [10068, 0]
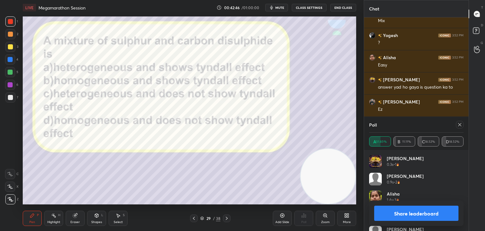
click at [389, 212] on button "Share leaderboard" at bounding box center [416, 212] width 84 height 15
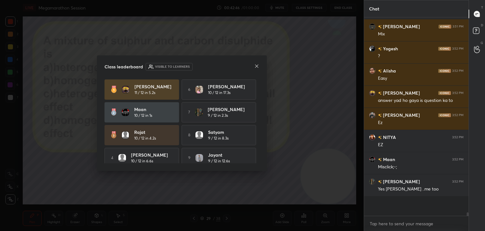
scroll to position [208, 103]
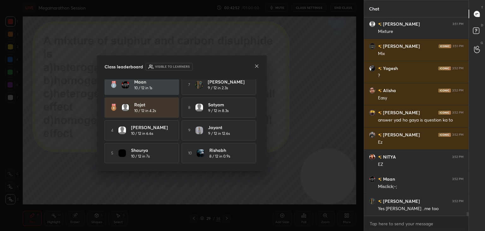
click at [256, 66] on icon at bounding box center [256, 65] width 5 height 5
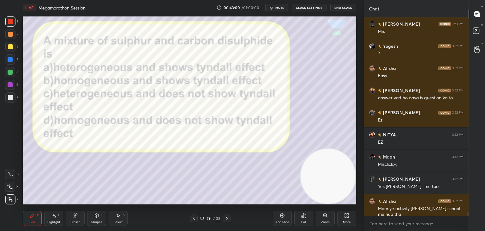
click at [225, 216] on icon at bounding box center [226, 217] width 5 height 5
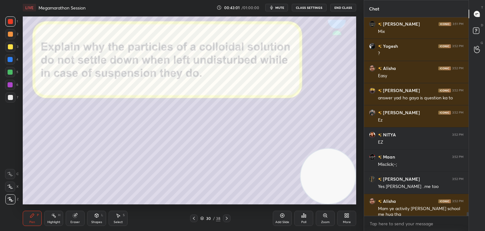
click at [225, 216] on icon at bounding box center [226, 217] width 5 height 5
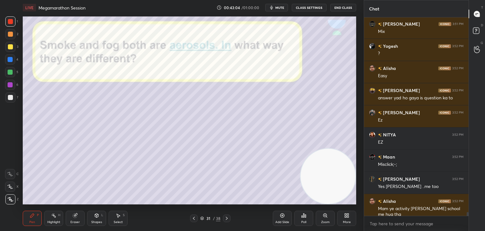
scroll to position [10079, 0]
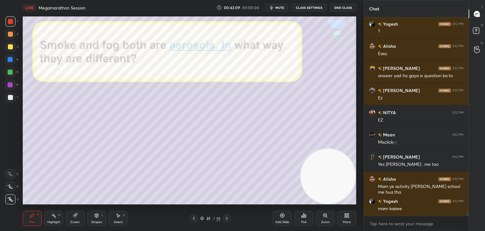
click at [195, 220] on icon at bounding box center [193, 217] width 5 height 5
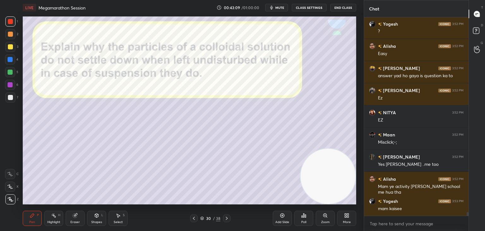
click at [195, 220] on icon at bounding box center [193, 217] width 5 height 5
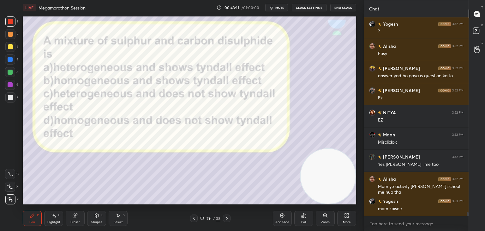
click at [228, 218] on icon at bounding box center [226, 217] width 5 height 5
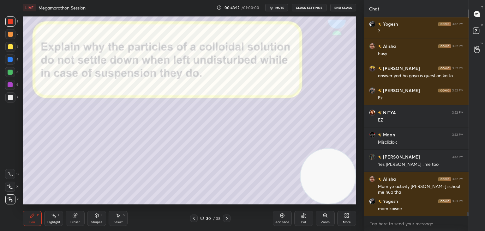
click at [228, 218] on icon at bounding box center [226, 217] width 5 height 5
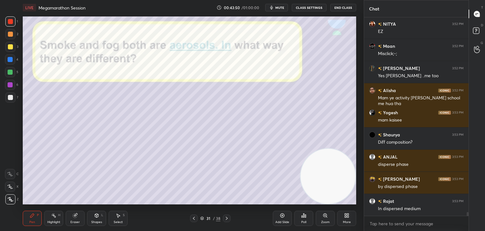
scroll to position [10190, 0]
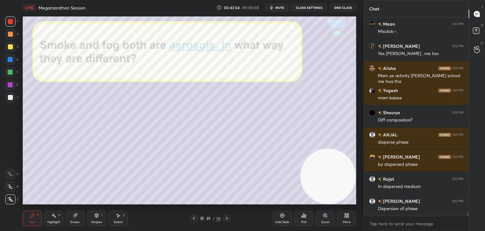
click at [14, 97] on div at bounding box center [10, 97] width 10 height 10
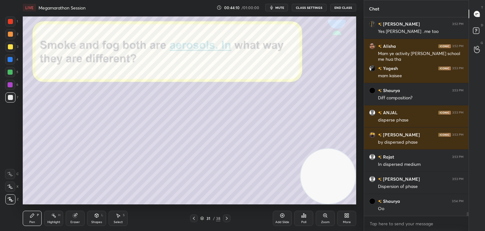
scroll to position [10234, 0]
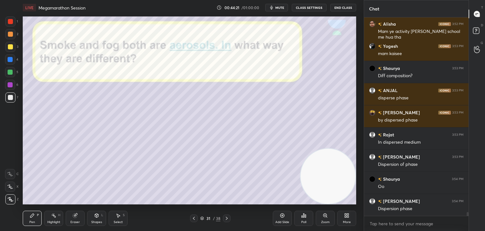
click at [226, 216] on icon at bounding box center [226, 217] width 5 height 5
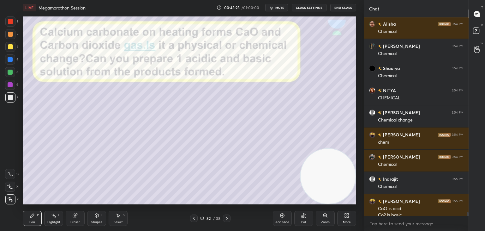
scroll to position [10594, 0]
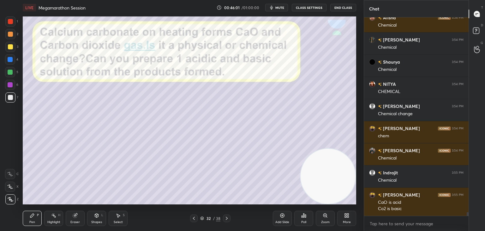
click at [226, 218] on icon at bounding box center [226, 217] width 5 height 5
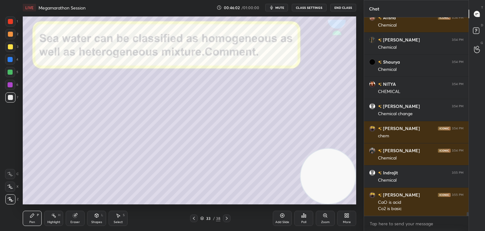
click at [226, 218] on icon at bounding box center [226, 217] width 5 height 5
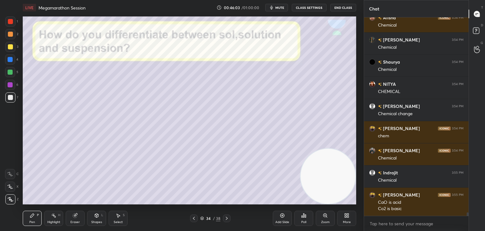
scroll to position [10616, 0]
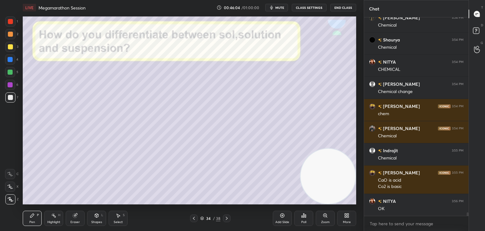
click at [226, 218] on icon at bounding box center [226, 217] width 5 height 5
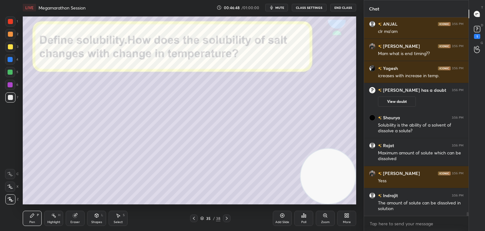
scroll to position [10110, 0]
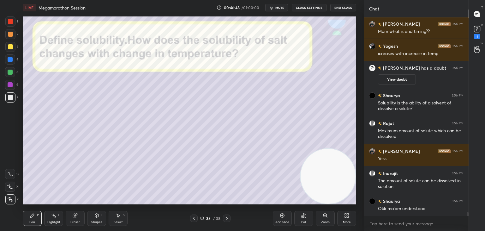
click at [225, 218] on icon at bounding box center [226, 217] width 5 height 5
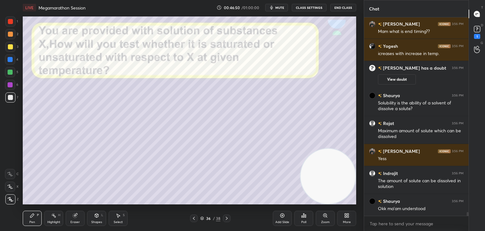
click at [225, 218] on icon at bounding box center [226, 217] width 5 height 5
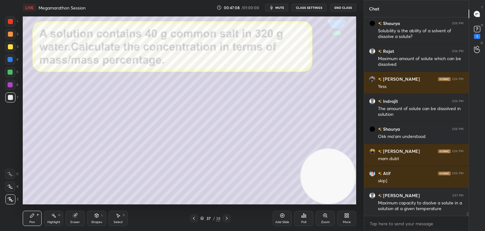
scroll to position [10204, 0]
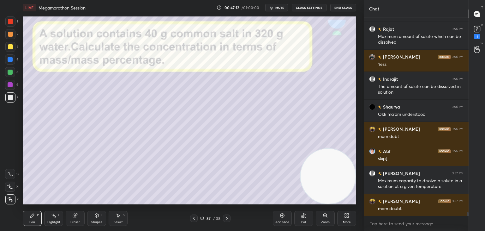
click at [226, 217] on icon at bounding box center [227, 217] width 2 height 3
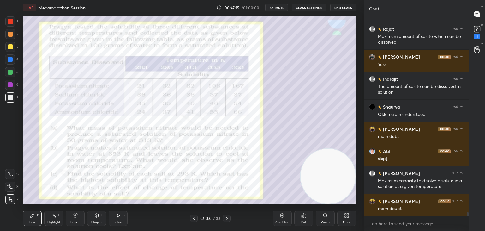
scroll to position [10211, 0]
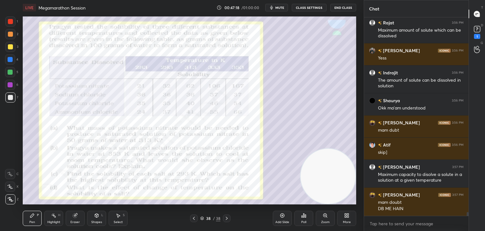
click at [12, 21] on div at bounding box center [10, 21] width 5 height 5
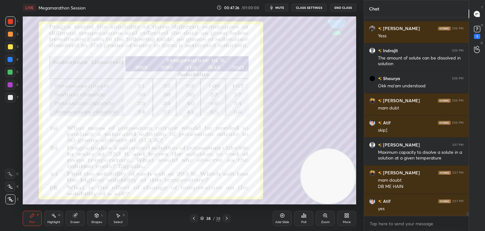
scroll to position [10255, 0]
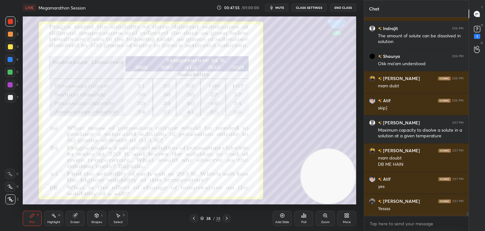
drag, startPoint x: 11, startPoint y: 95, endPoint x: 17, endPoint y: 92, distance: 6.4
click at [11, 96] on div at bounding box center [10, 97] width 5 height 5
click at [11, 23] on div at bounding box center [10, 21] width 5 height 5
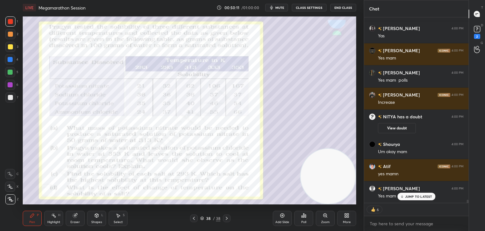
scroll to position [10785, 0]
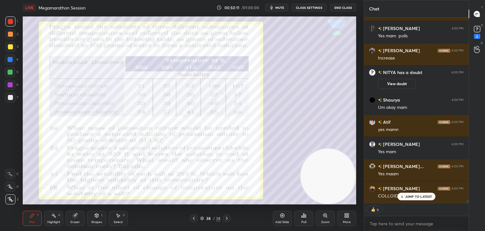
click at [420, 195] on p "JUMP TO LATEST" at bounding box center [418, 196] width 27 height 4
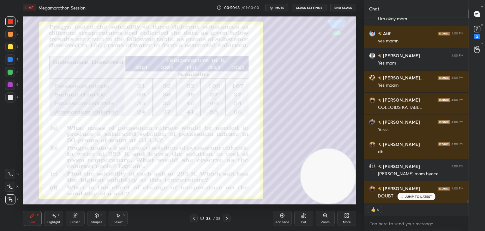
scroll to position [10845, 0]
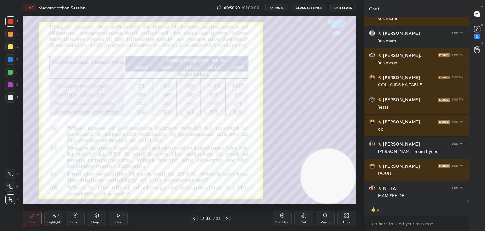
click at [340, 8] on button "End Class" at bounding box center [343, 8] width 26 height 8
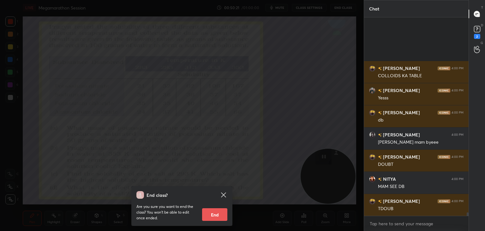
scroll to position [10921, 0]
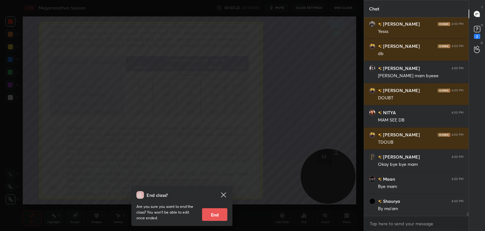
click at [214, 214] on button "End" at bounding box center [214, 214] width 25 height 13
type textarea "x"
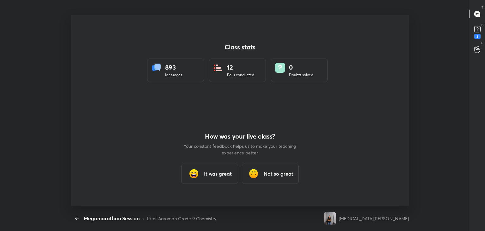
scroll to position [190, 446]
